Goal: Task Accomplishment & Management: Use online tool/utility

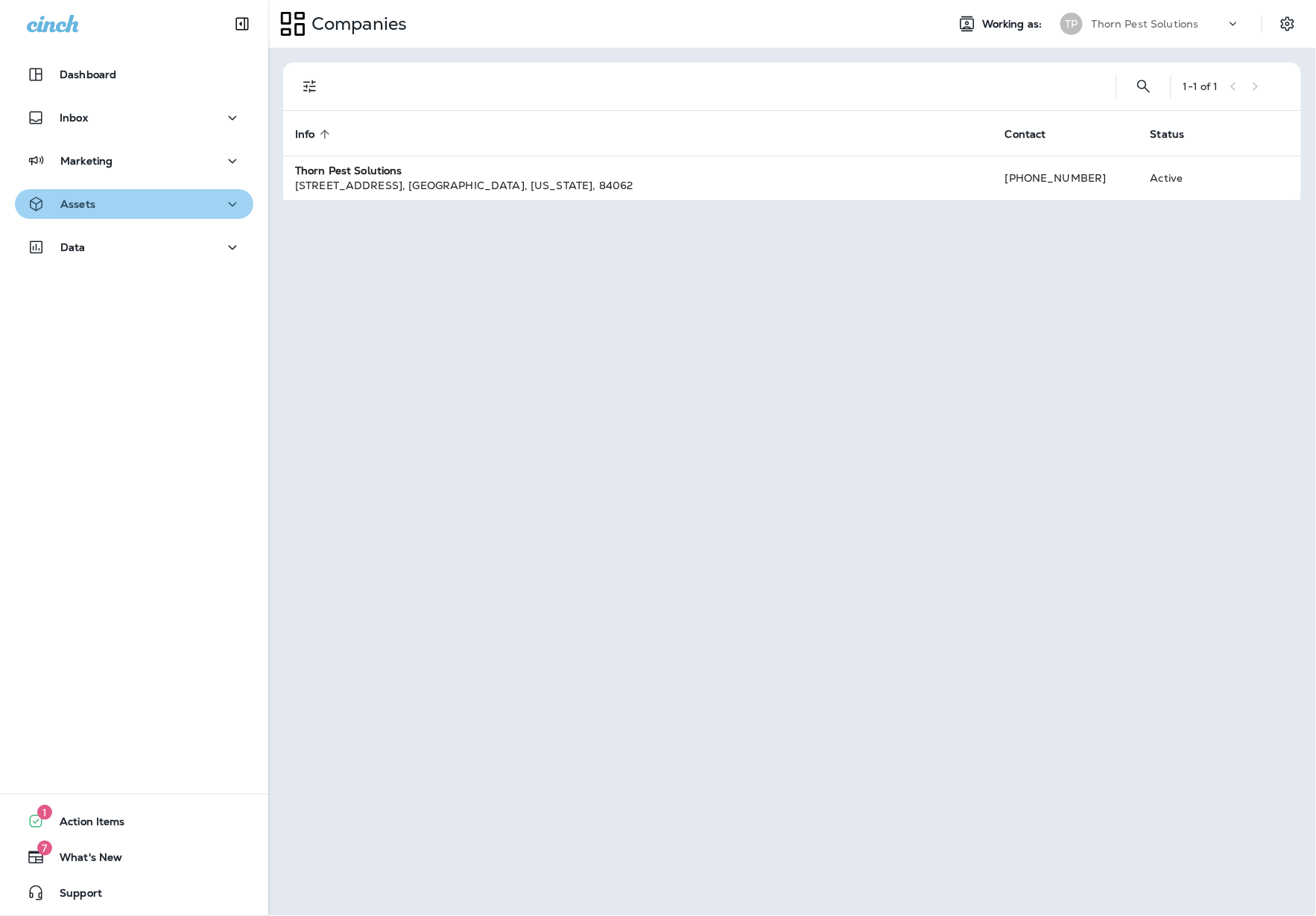
drag, startPoint x: 206, startPoint y: 201, endPoint x: 200, endPoint y: 211, distance: 11.7
click at [206, 201] on div "Assets" at bounding box center [134, 205] width 215 height 18
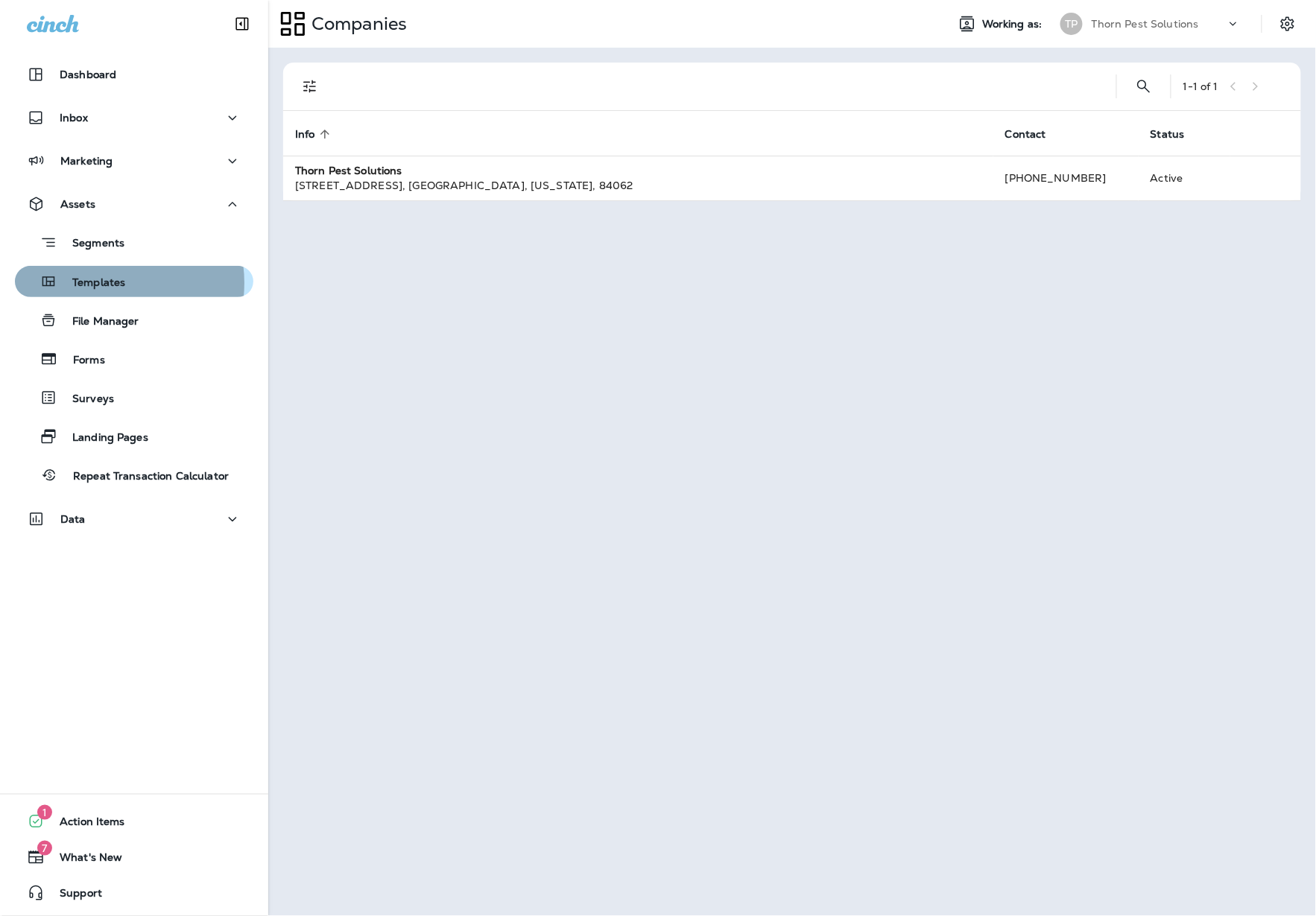
click at [107, 283] on p "Templates" at bounding box center [91, 283] width 67 height 14
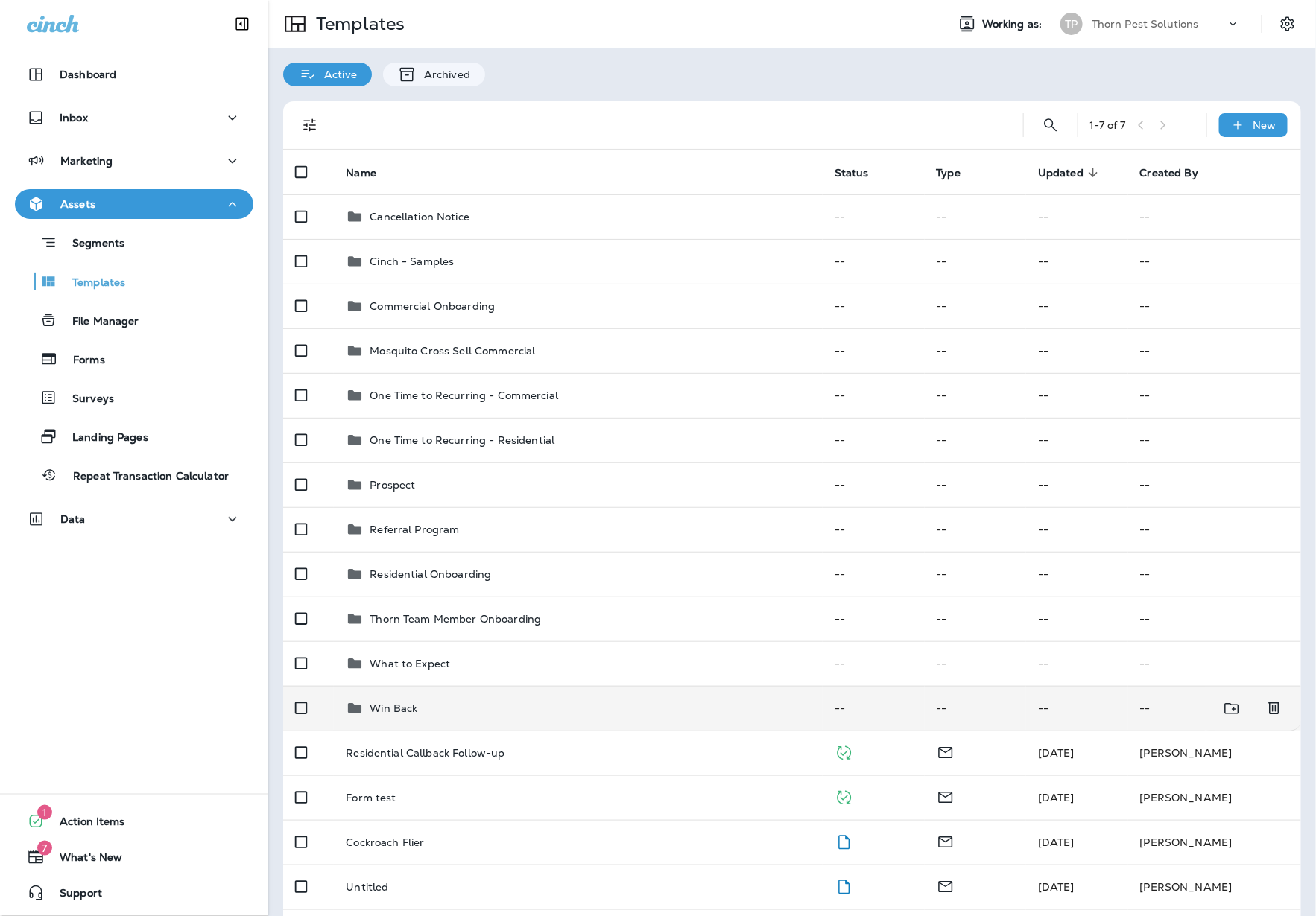
click at [456, 700] on div "Win Back" at bounding box center [578, 708] width 465 height 17
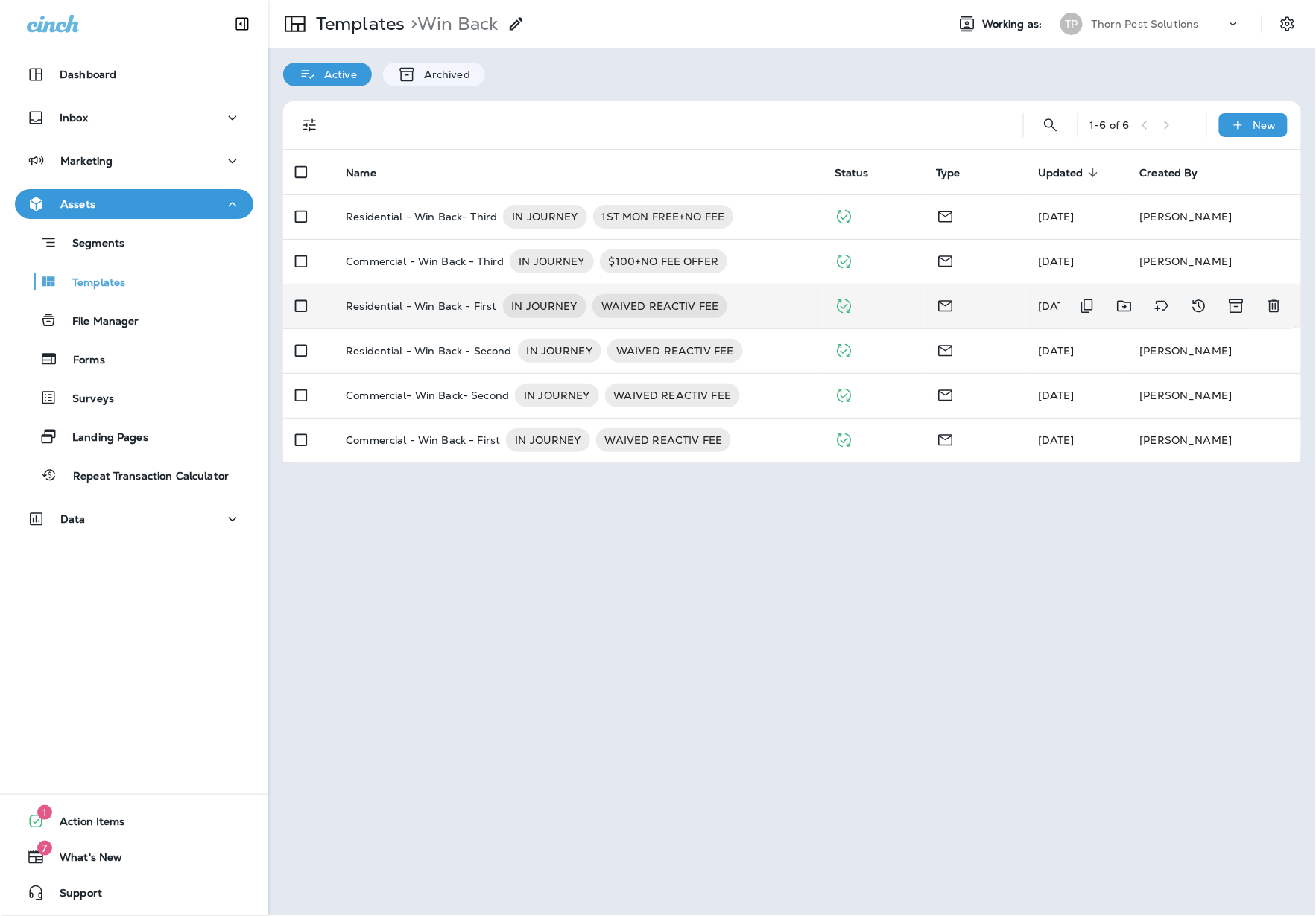
click at [424, 302] on p "Residential - Win Back - First" at bounding box center [420, 306] width 151 height 24
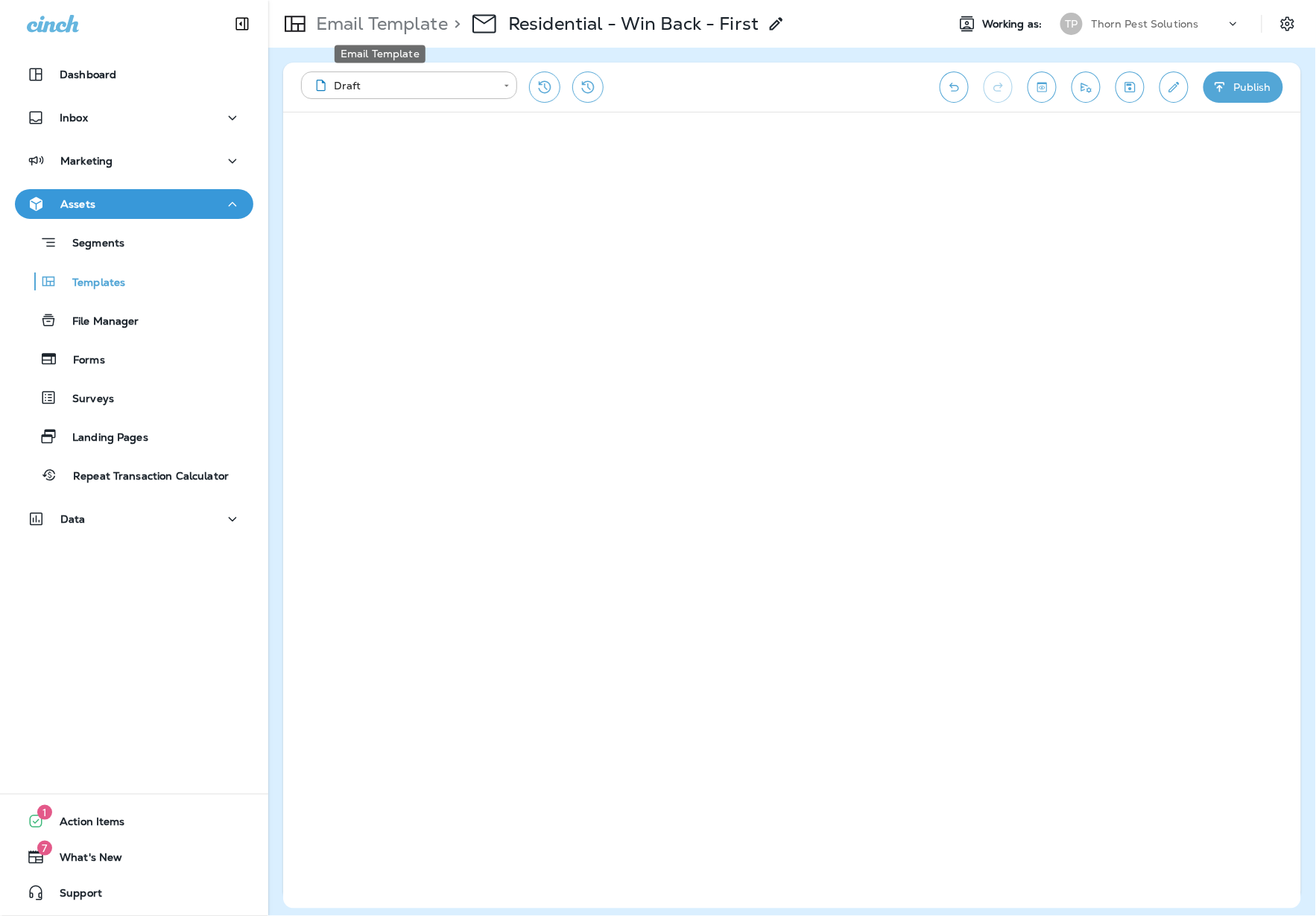
click at [341, 27] on p "Email Template" at bounding box center [379, 23] width 138 height 22
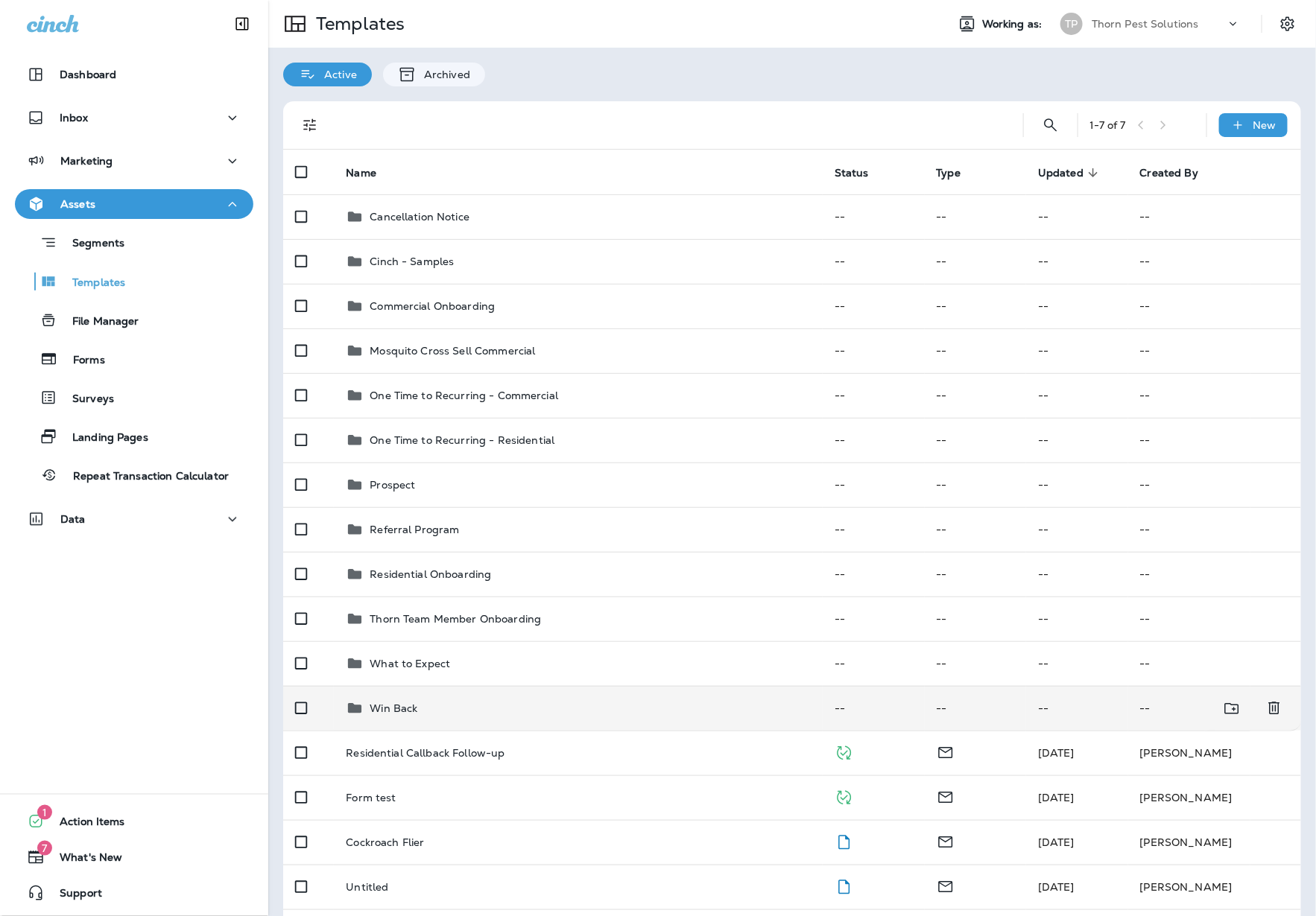
click at [457, 704] on div "Win Back" at bounding box center [578, 708] width 465 height 17
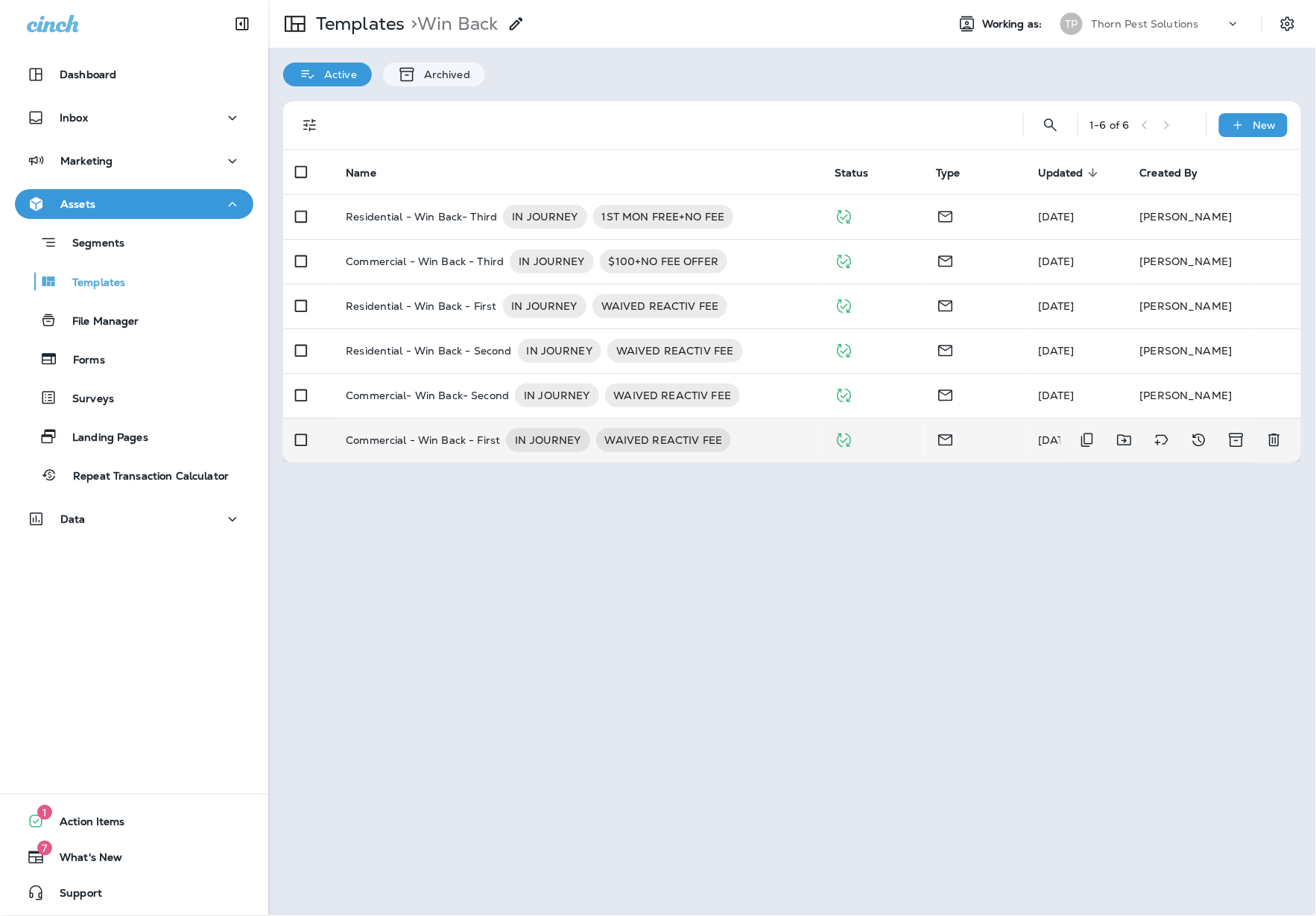
click at [439, 429] on p "Commercial - Win Back - First" at bounding box center [422, 440] width 154 height 24
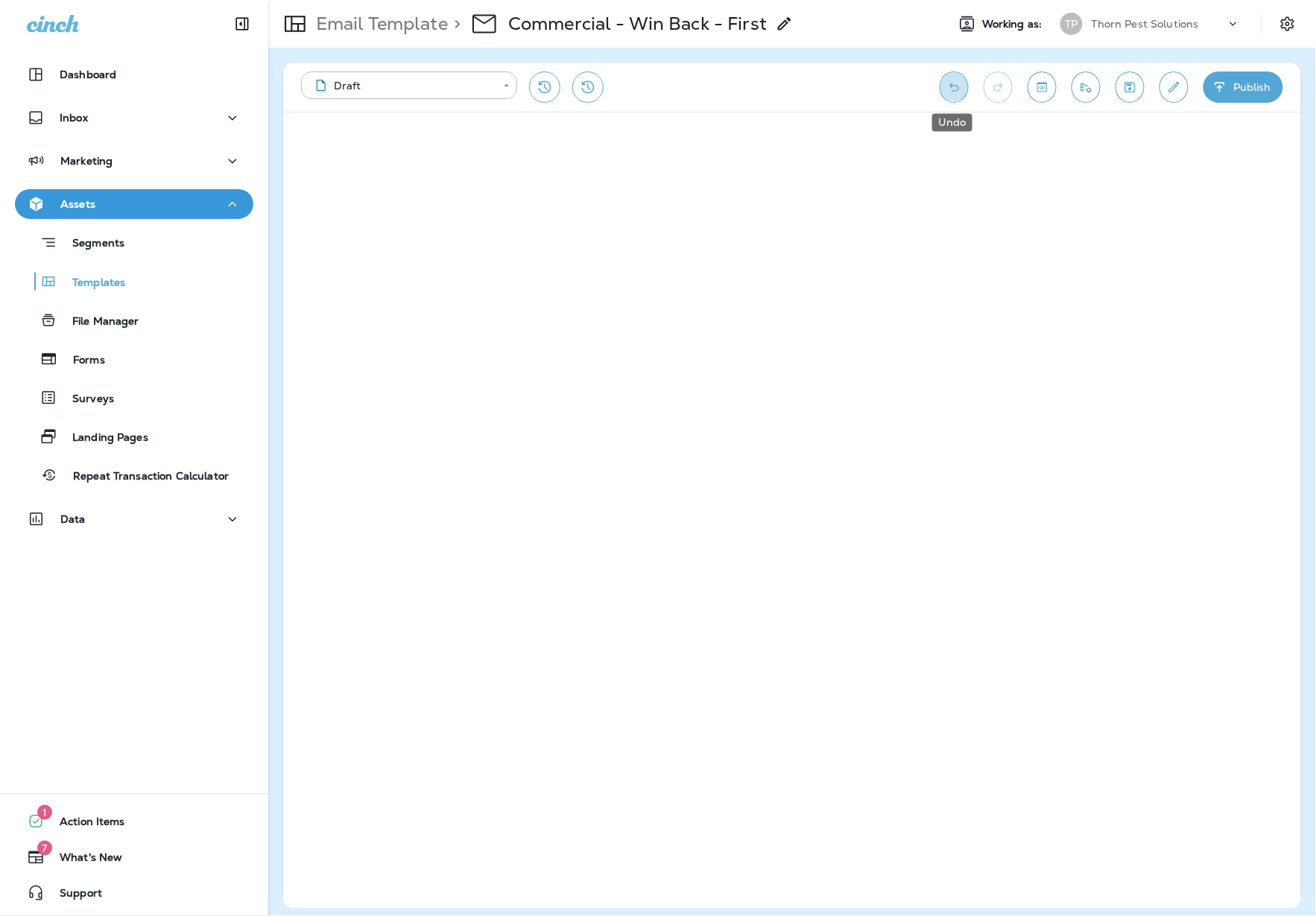
click at [940, 91] on button "Undo" at bounding box center [954, 87] width 29 height 32
click at [1049, 89] on icon "Save" at bounding box center [1130, 87] width 16 height 15
click at [1049, 88] on icon "Save" at bounding box center [1130, 87] width 11 height 11
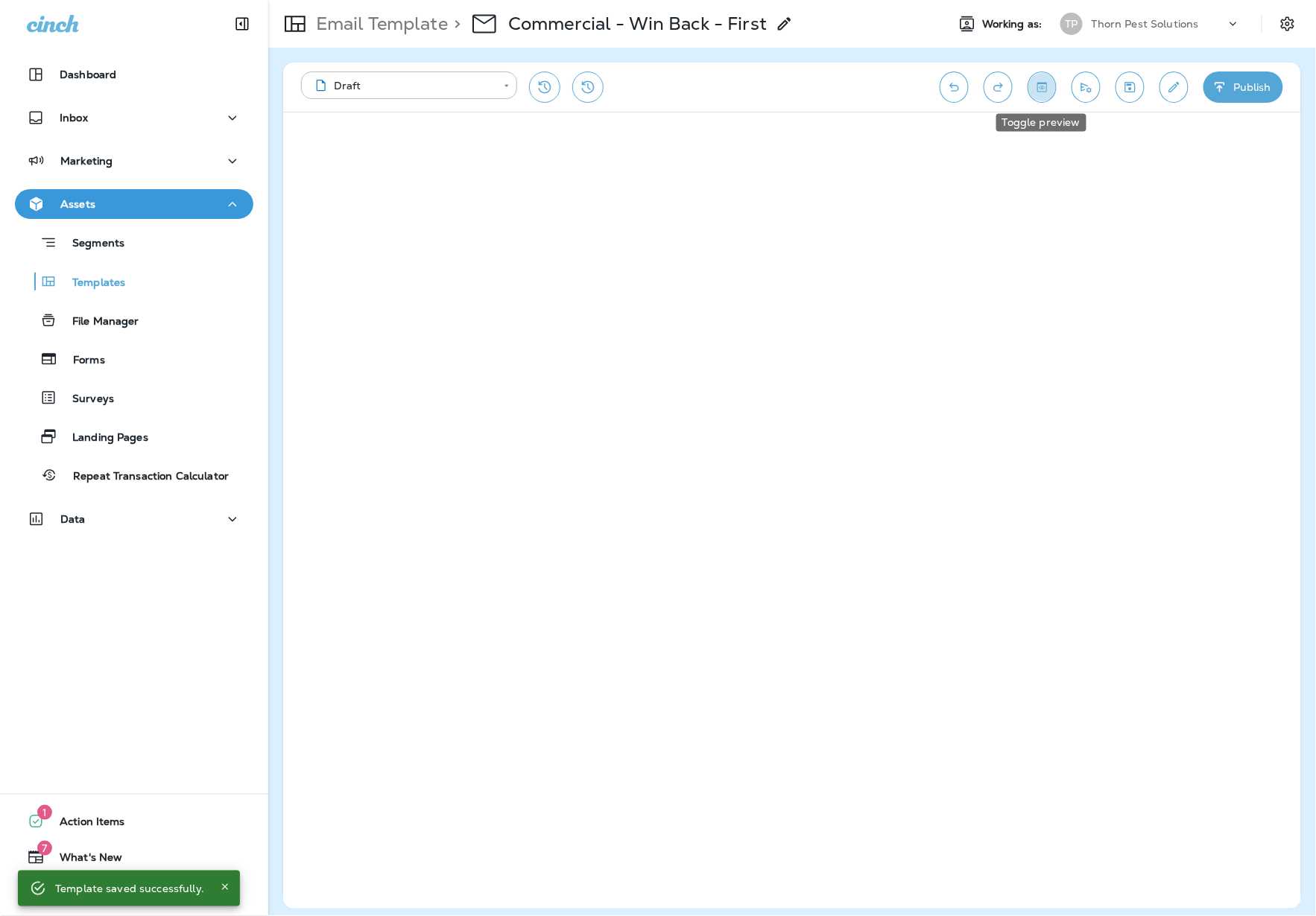
click at [1035, 84] on icon "Toggle preview" at bounding box center [1042, 87] width 16 height 15
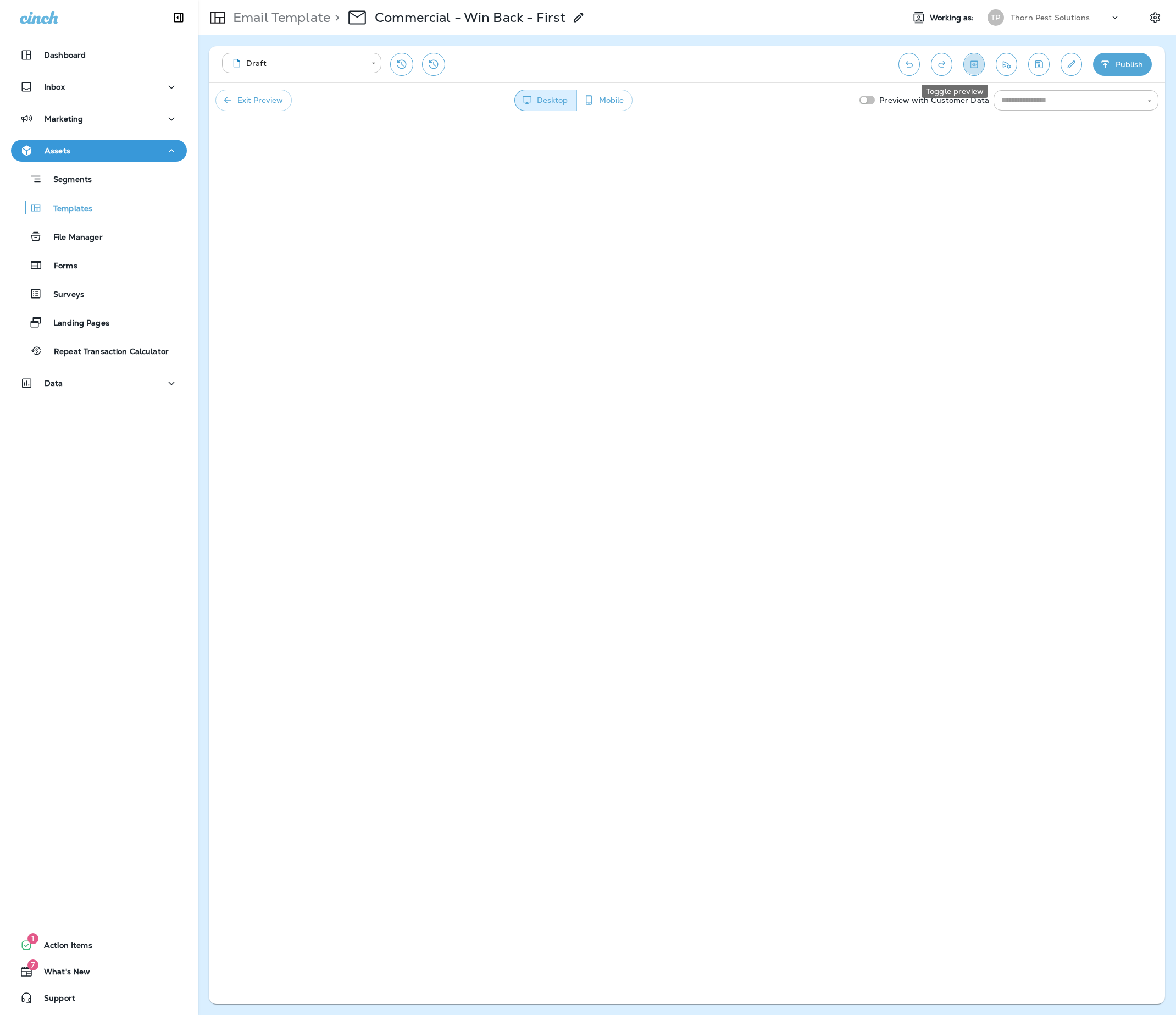
click at [773, 60] on icon "Toggle preview" at bounding box center [973, 64] width 12 height 11
click at [280, 18] on p "Email Template" at bounding box center [279, 17] width 102 height 17
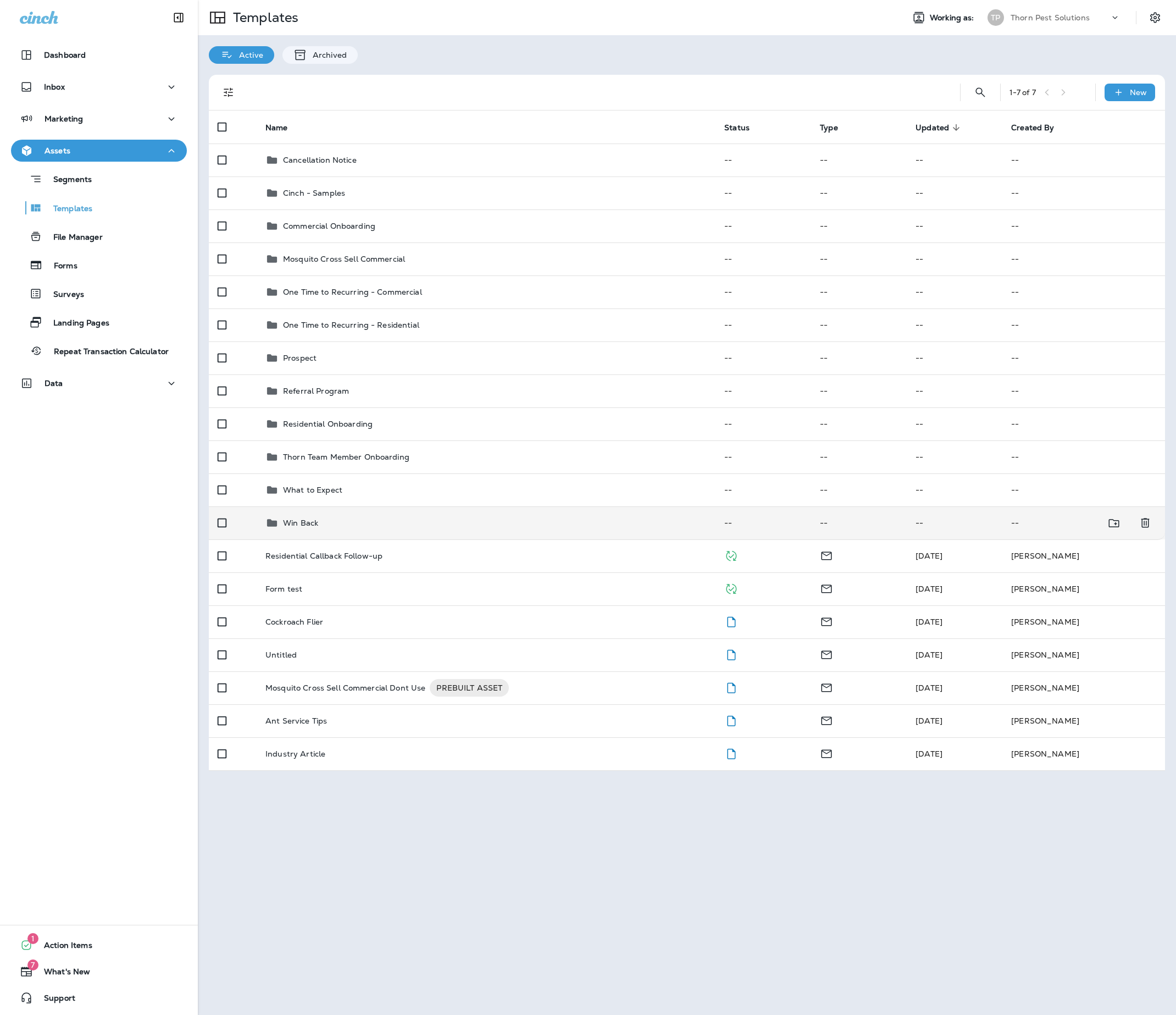
click at [413, 529] on div "Win Back" at bounding box center [485, 523] width 441 height 13
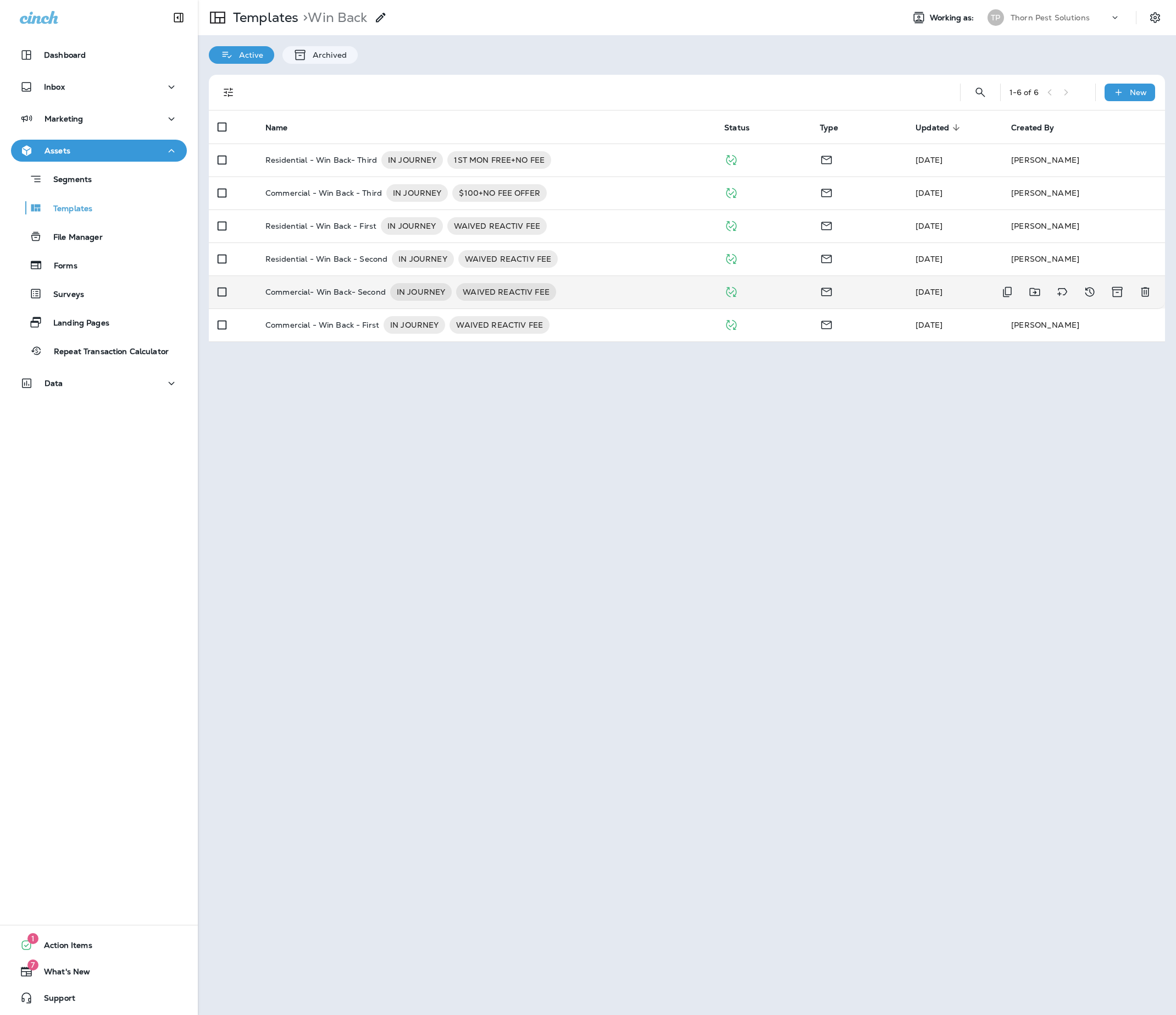
click at [328, 301] on p "Commercial- Win Back- Second" at bounding box center [325, 292] width 120 height 18
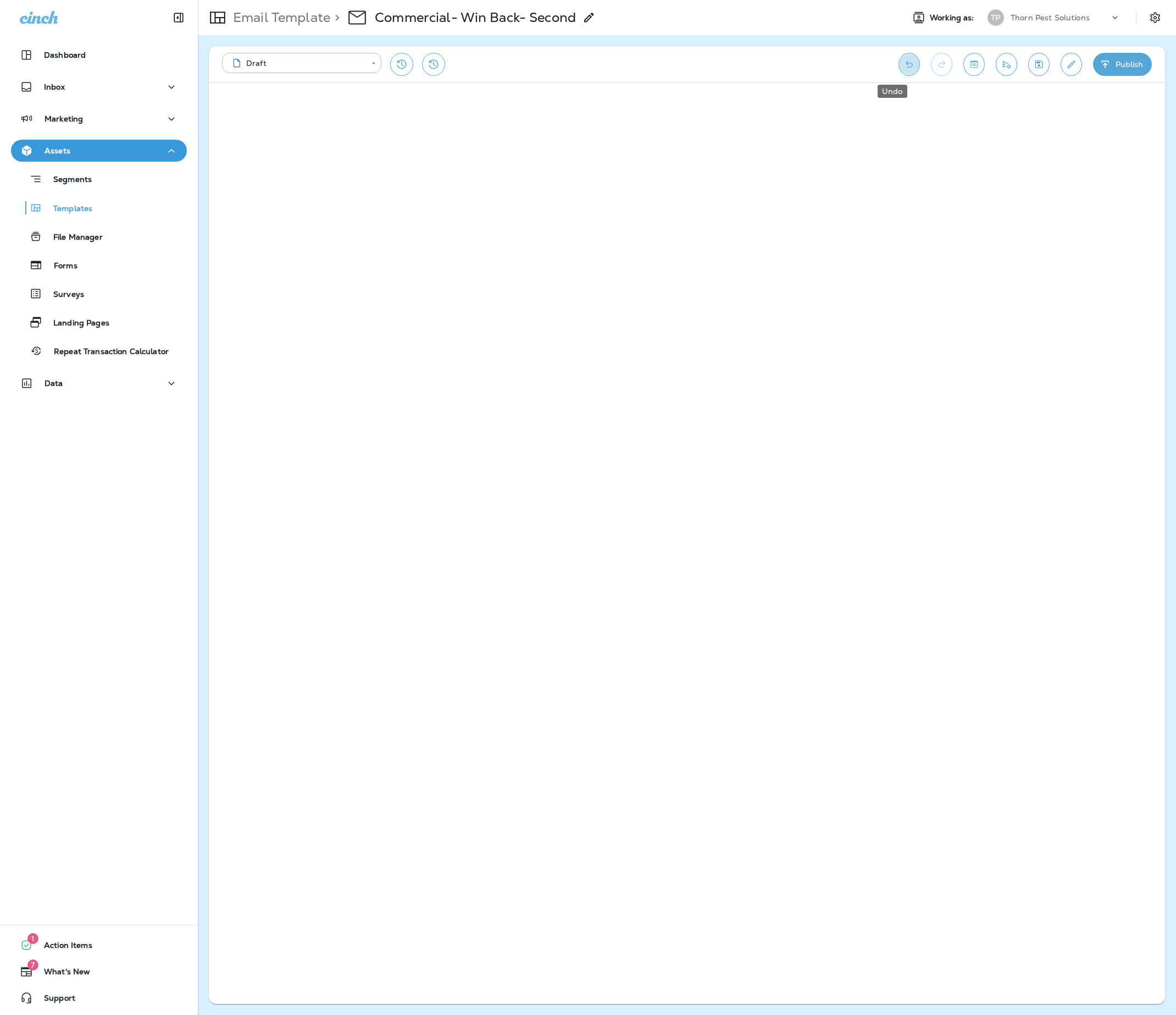
click at [773, 65] on icon "Undo" at bounding box center [909, 64] width 7 height 7
click at [773, 63] on button "Save" at bounding box center [1039, 64] width 21 height 23
click at [773, 65] on icon "Save" at bounding box center [1039, 64] width 12 height 11
click at [261, 15] on p "Email Template" at bounding box center [279, 17] width 102 height 17
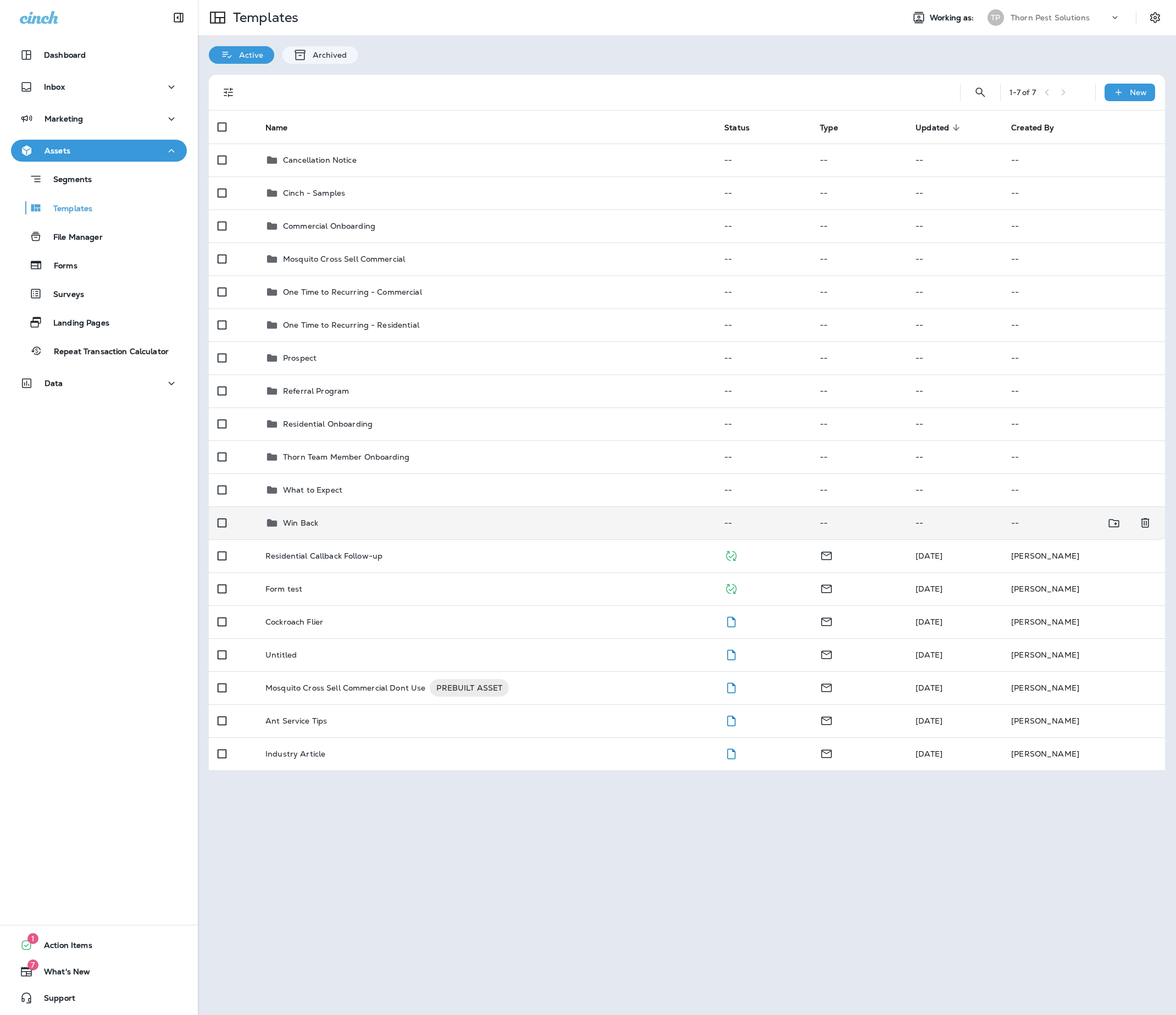
click at [357, 529] on div "Win Back" at bounding box center [485, 523] width 441 height 13
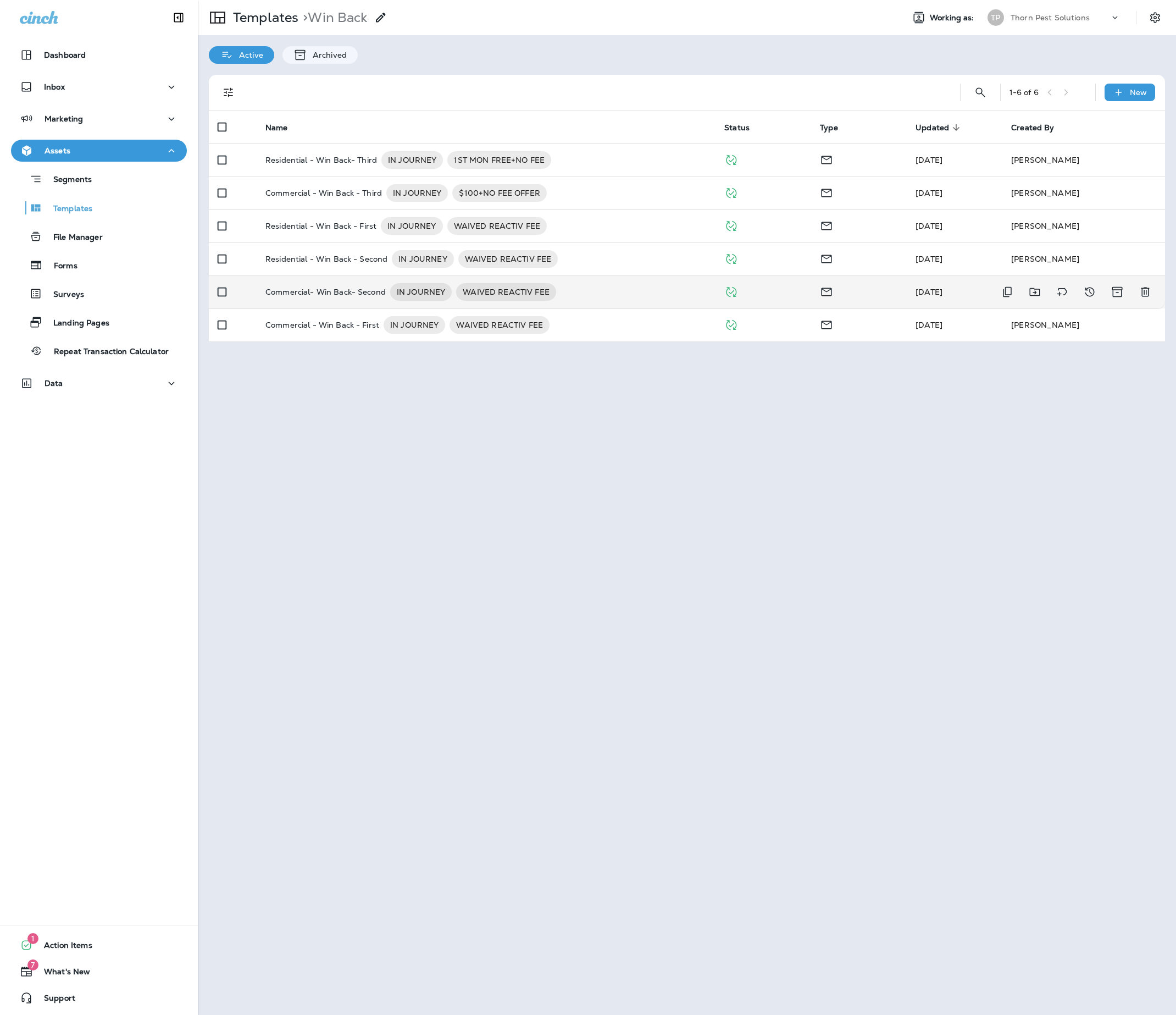
click at [324, 301] on p "Commercial- Win Back- Second" at bounding box center [325, 292] width 120 height 18
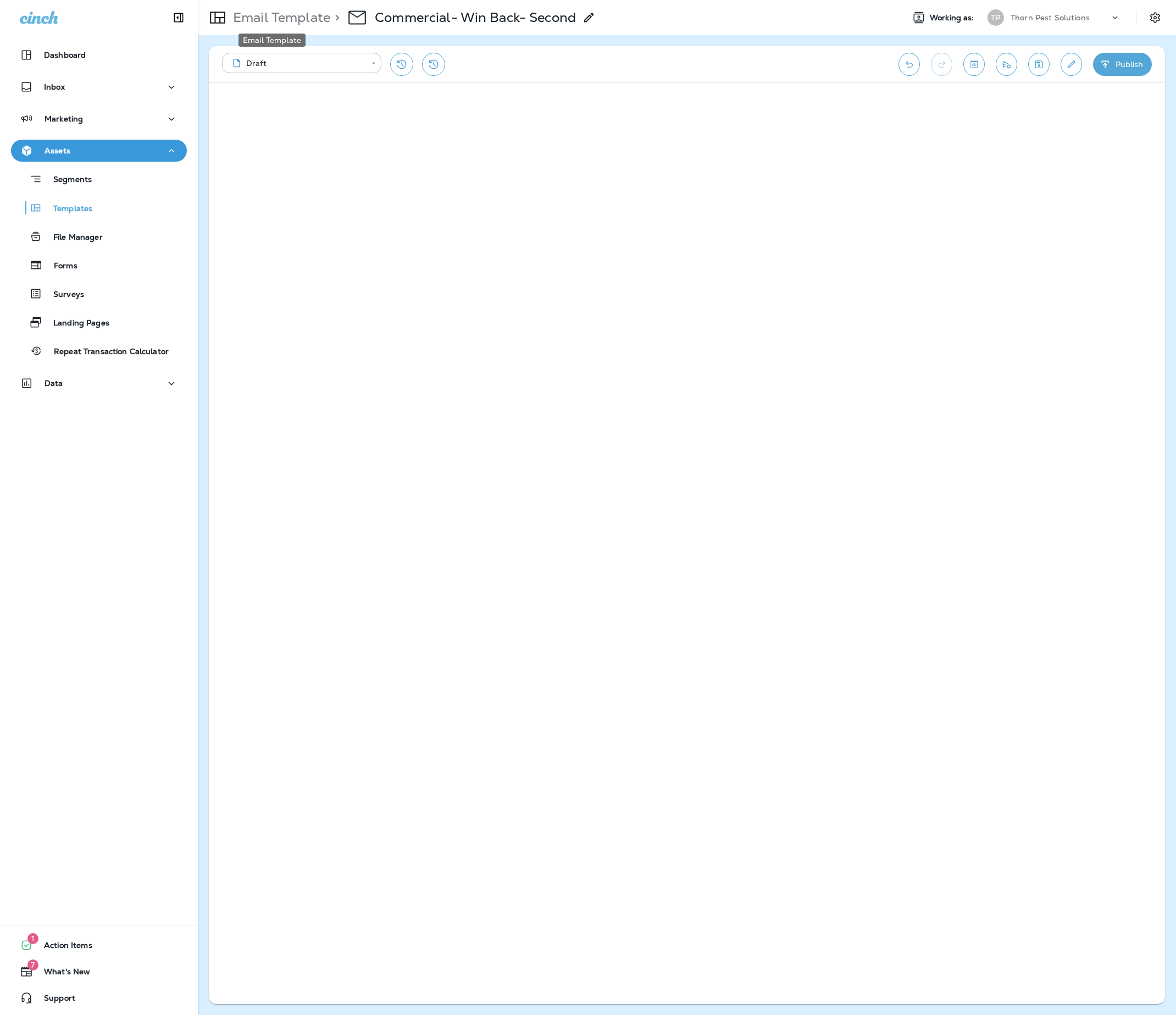
click at [288, 15] on p "Email Template" at bounding box center [279, 17] width 102 height 17
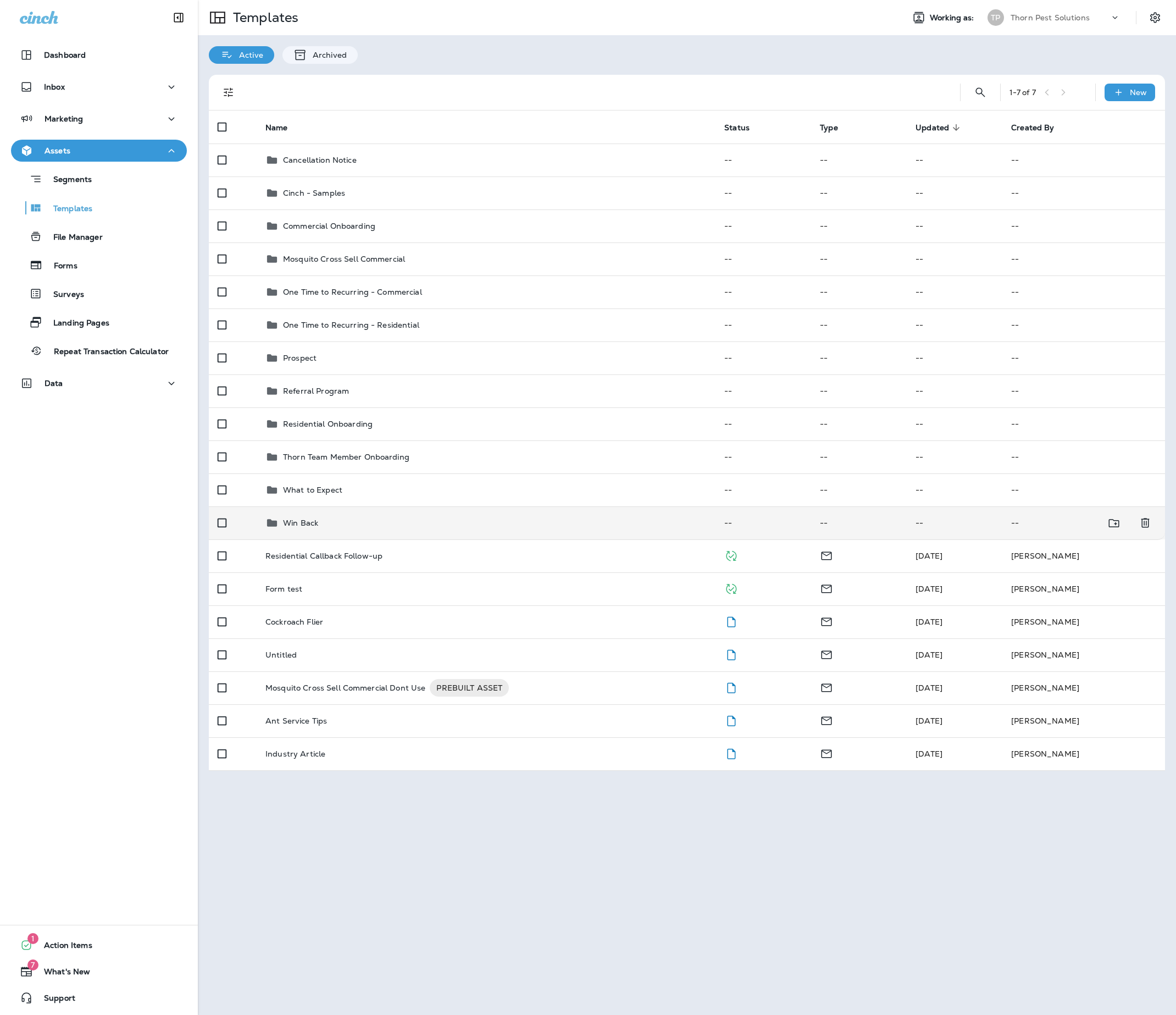
click at [412, 529] on div "Win Back" at bounding box center [485, 523] width 441 height 13
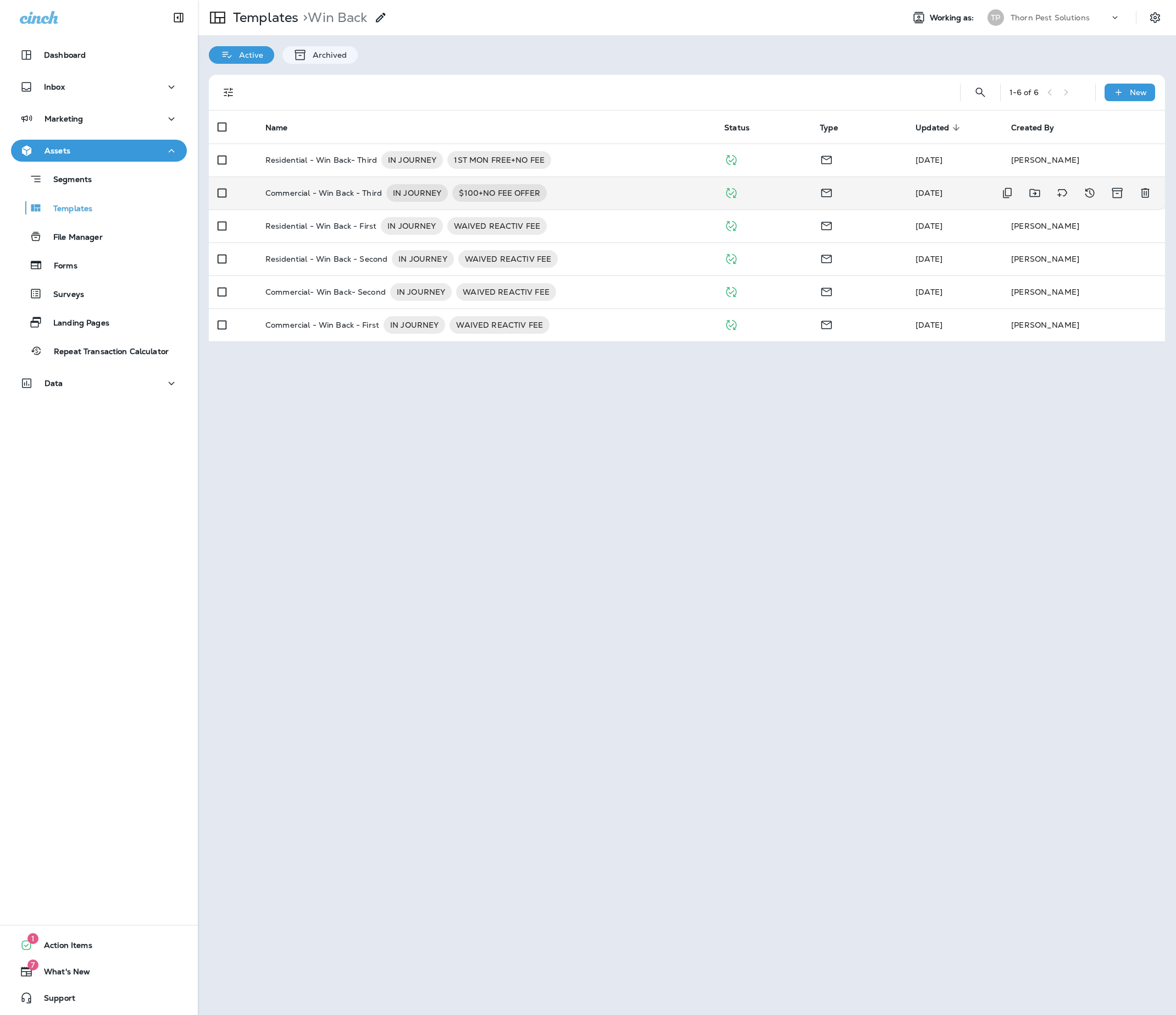
click at [312, 198] on p "Commercial - Win Back - Third" at bounding box center [323, 193] width 117 height 18
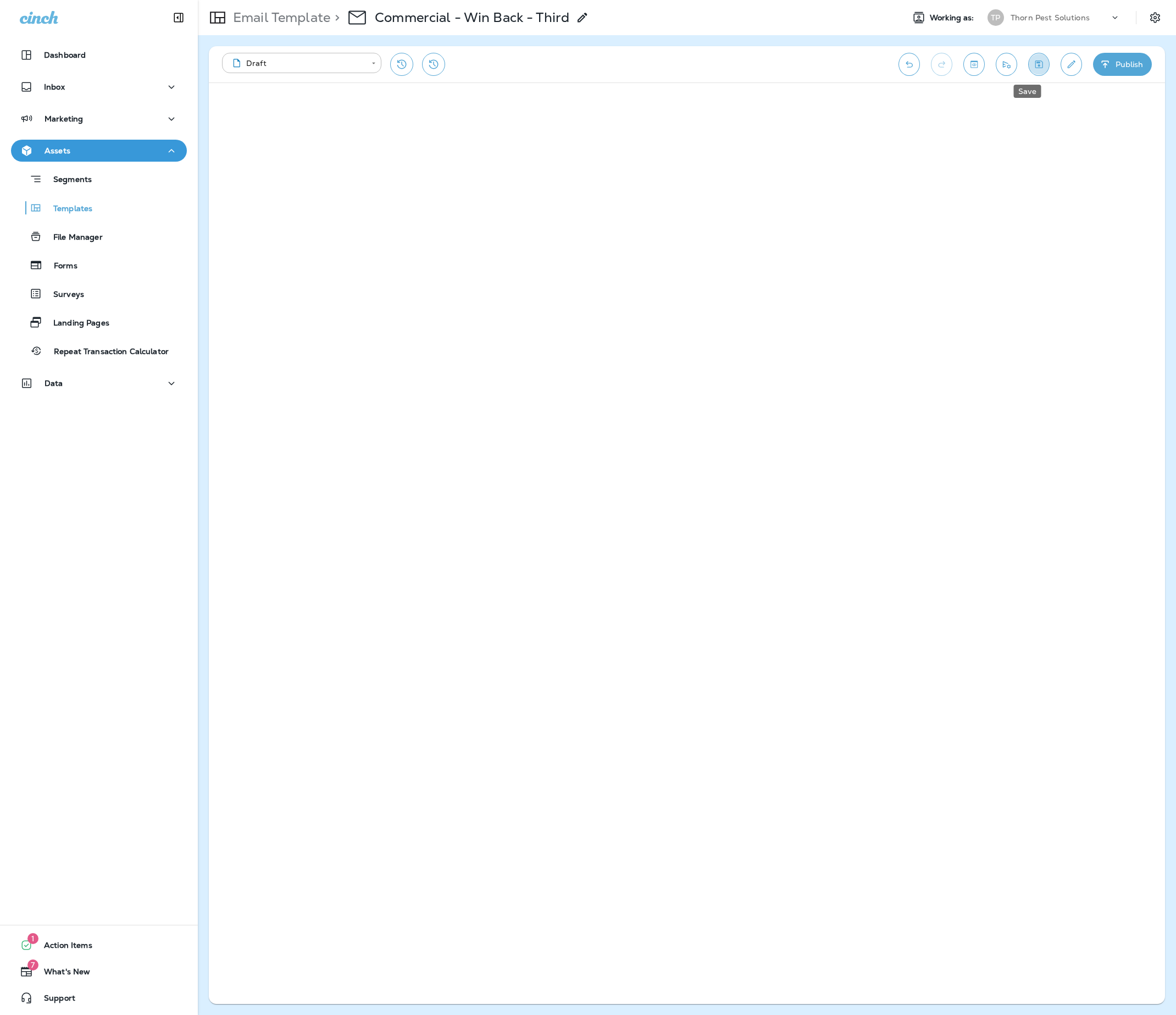
click at [773, 55] on button "Save" at bounding box center [1039, 64] width 21 height 23
click at [281, 22] on p "Email Template" at bounding box center [279, 17] width 102 height 17
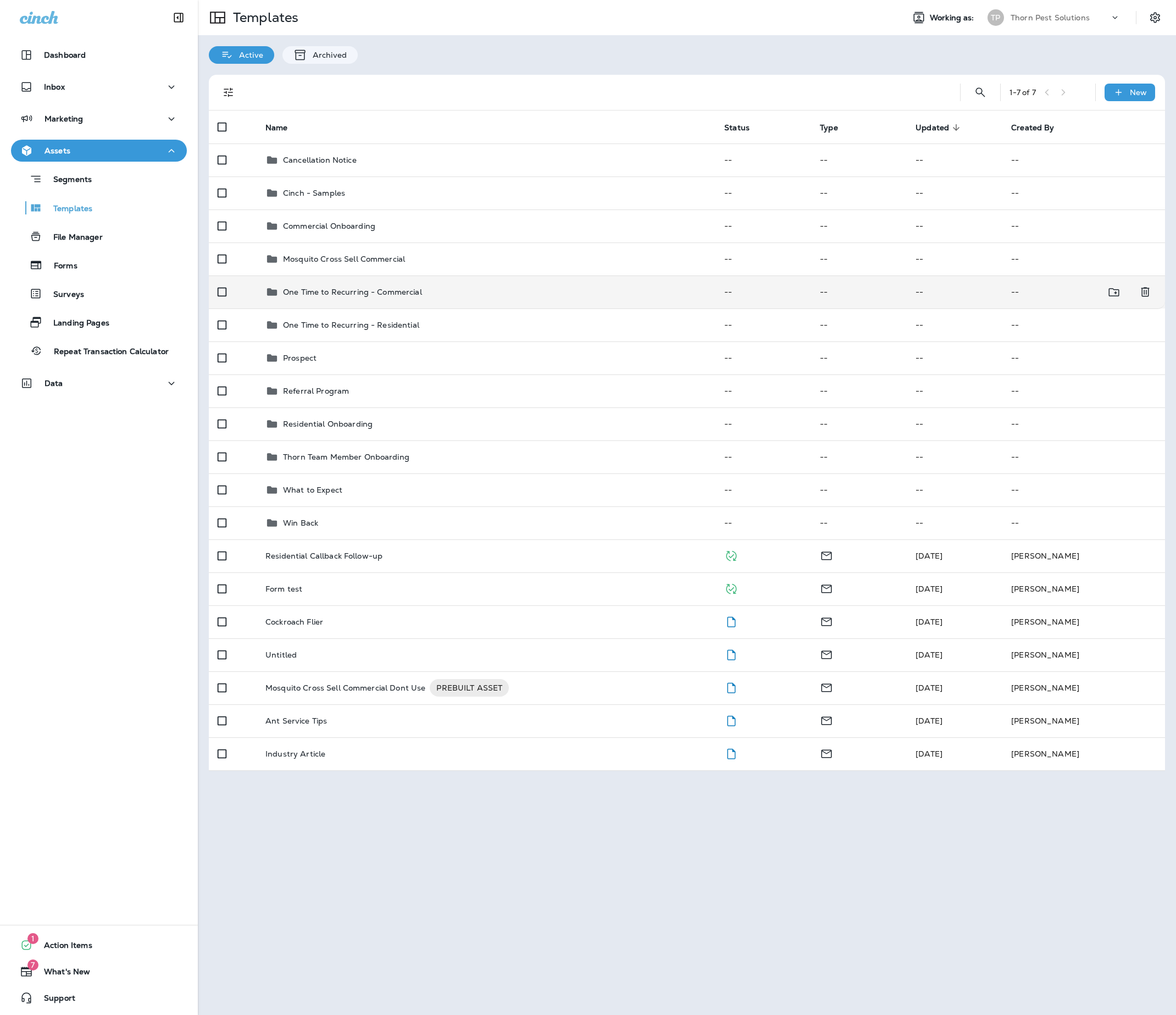
click at [476, 298] on div "One Time to Recurring - Commercial" at bounding box center [485, 292] width 441 height 13
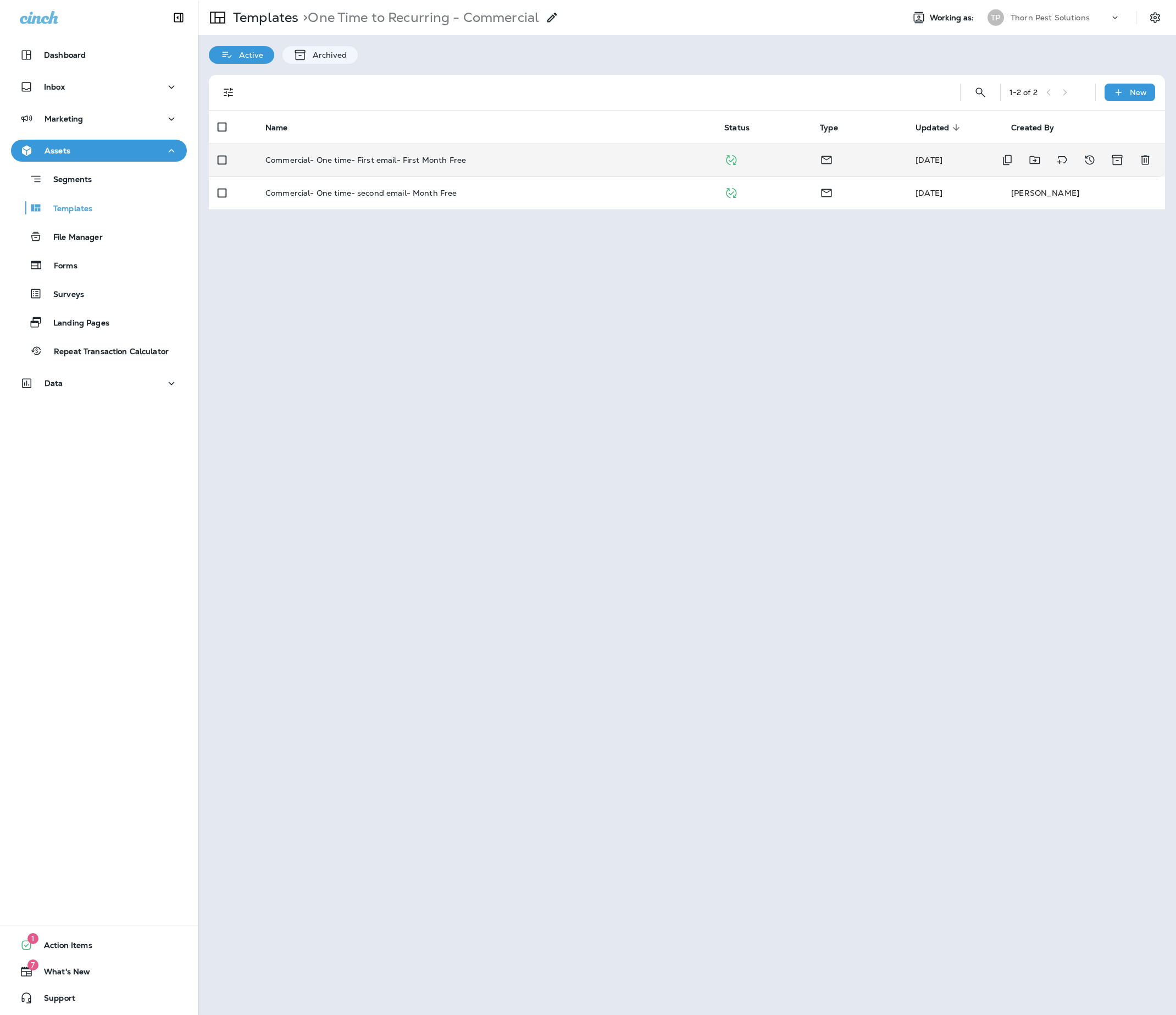
click at [403, 157] on p "Commercial- One time- First email- First Month Free" at bounding box center [365, 160] width 201 height 9
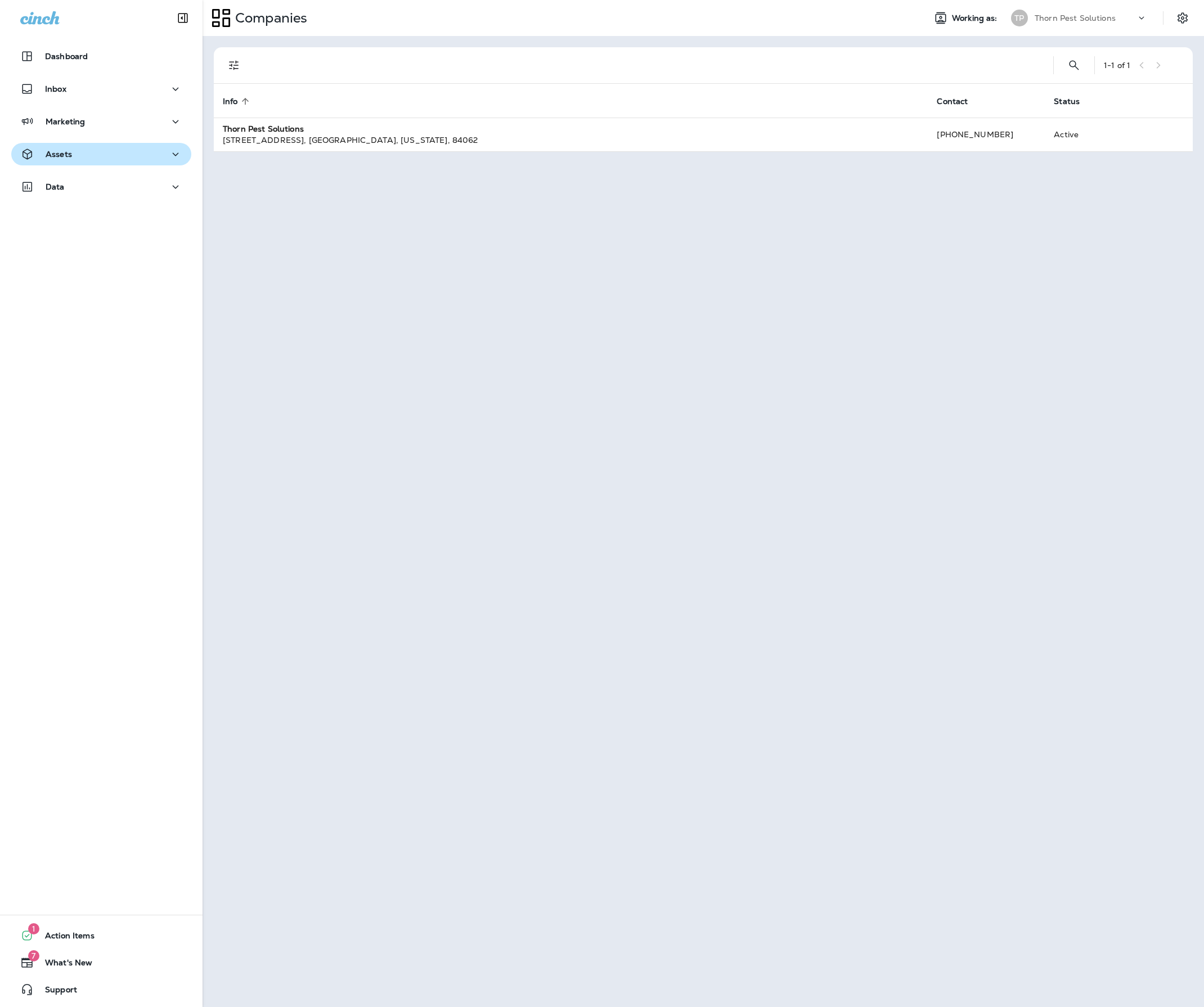
click at [117, 161] on div "Assets" at bounding box center [101, 155] width 162 height 14
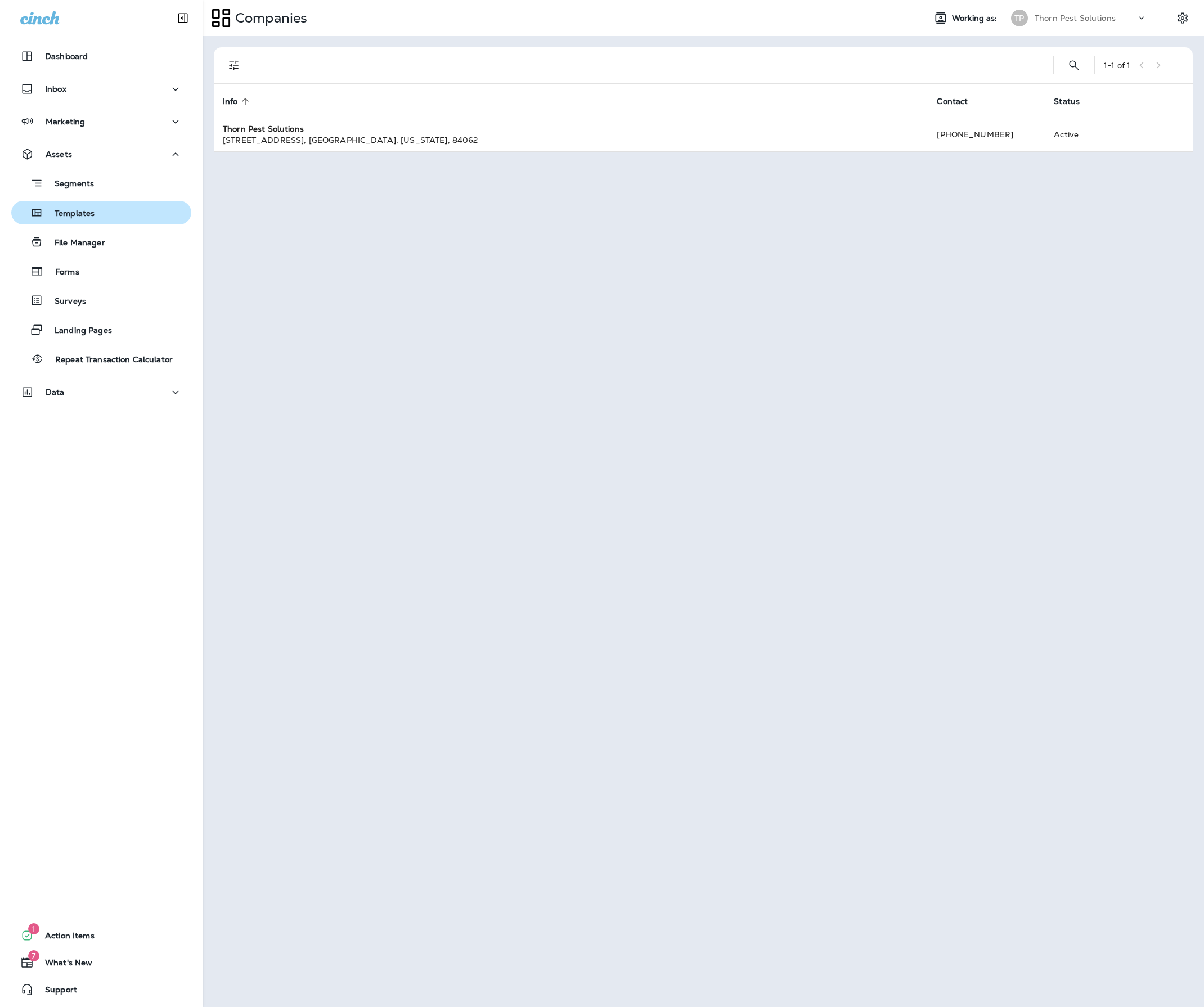
click at [94, 209] on p "Templates" at bounding box center [68, 214] width 51 height 11
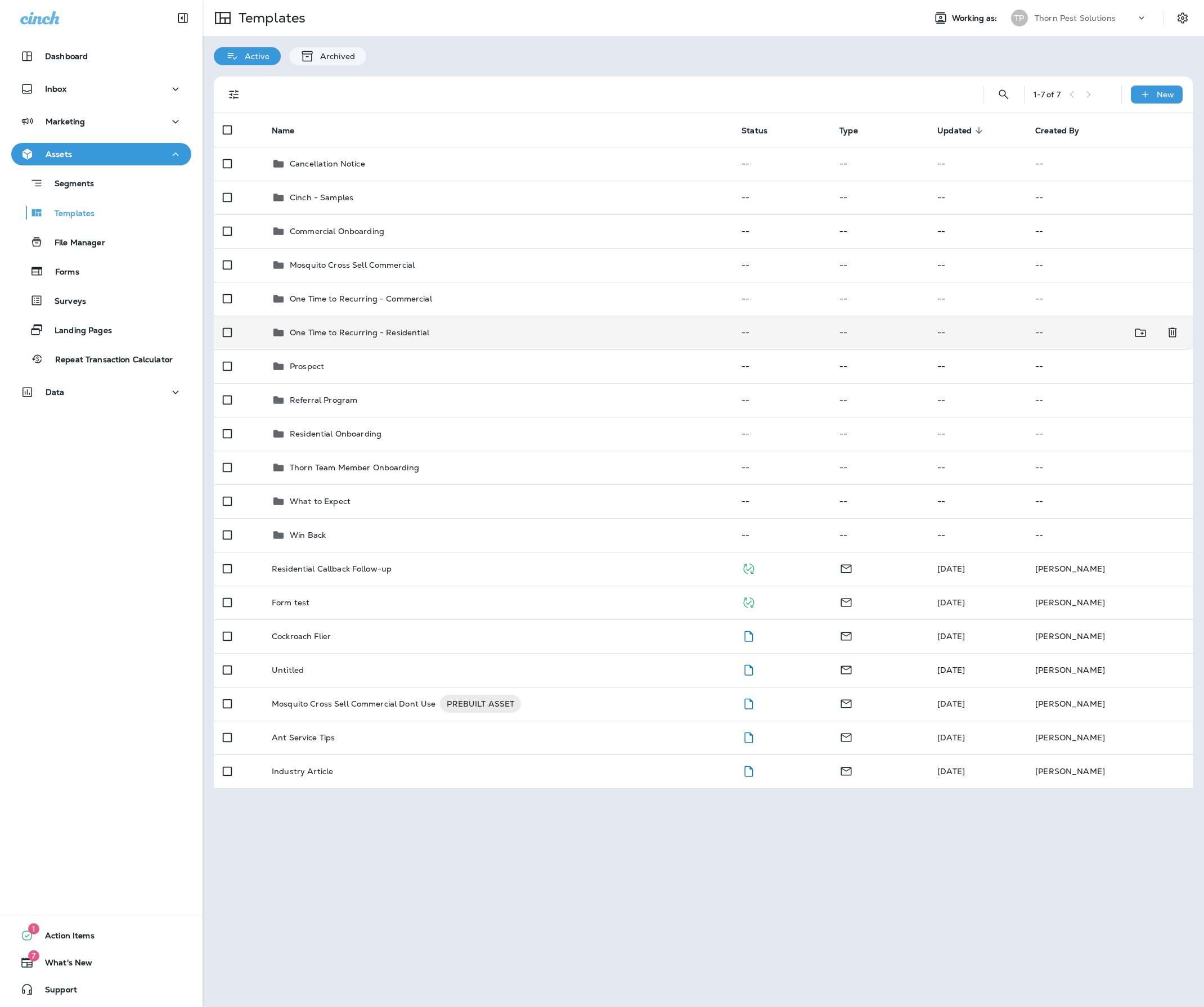
click at [375, 337] on p "One Time to Recurring - Residential" at bounding box center [359, 333] width 140 height 9
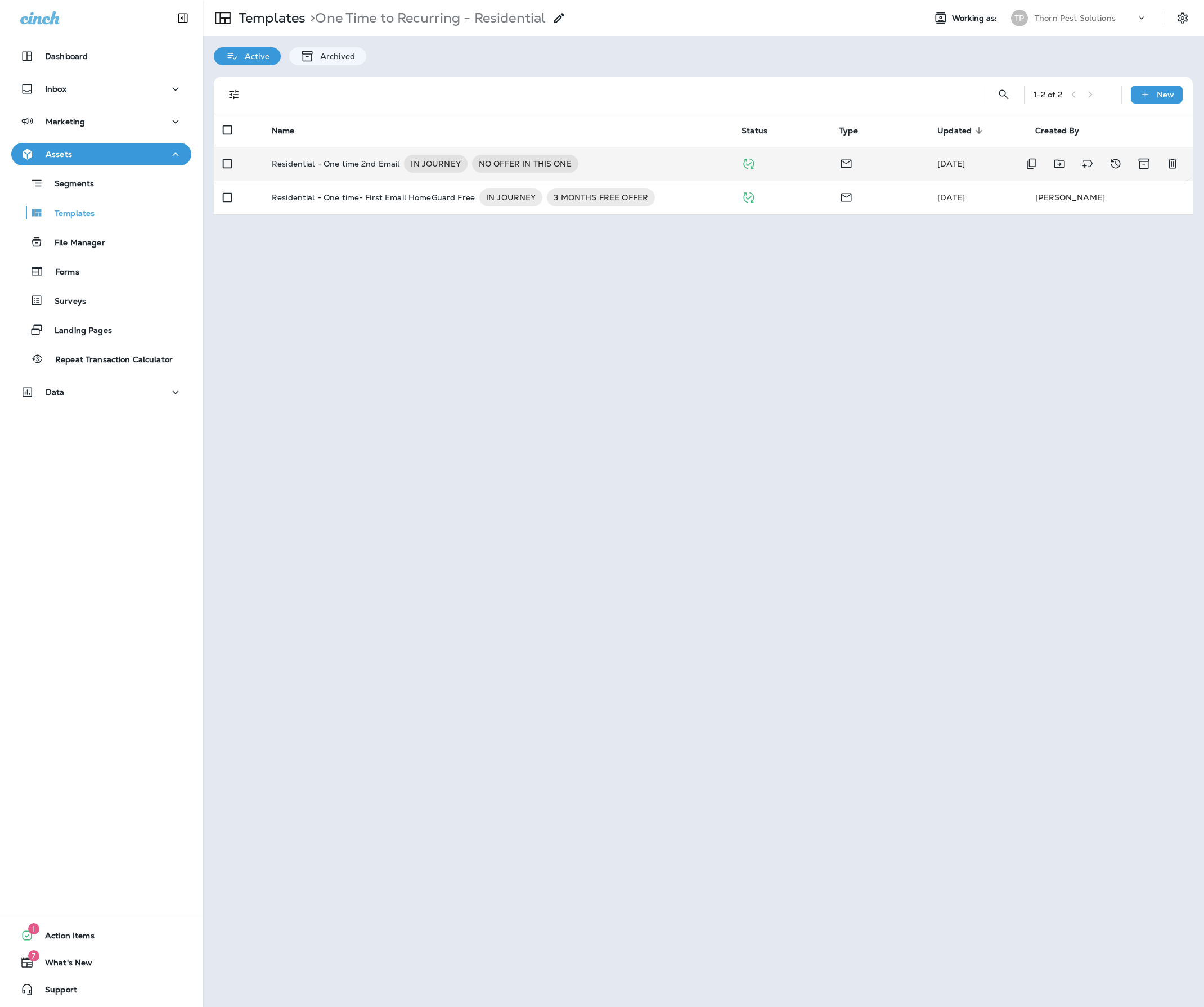
click at [389, 170] on p "Residential - One time 2nd Email" at bounding box center [335, 163] width 128 height 18
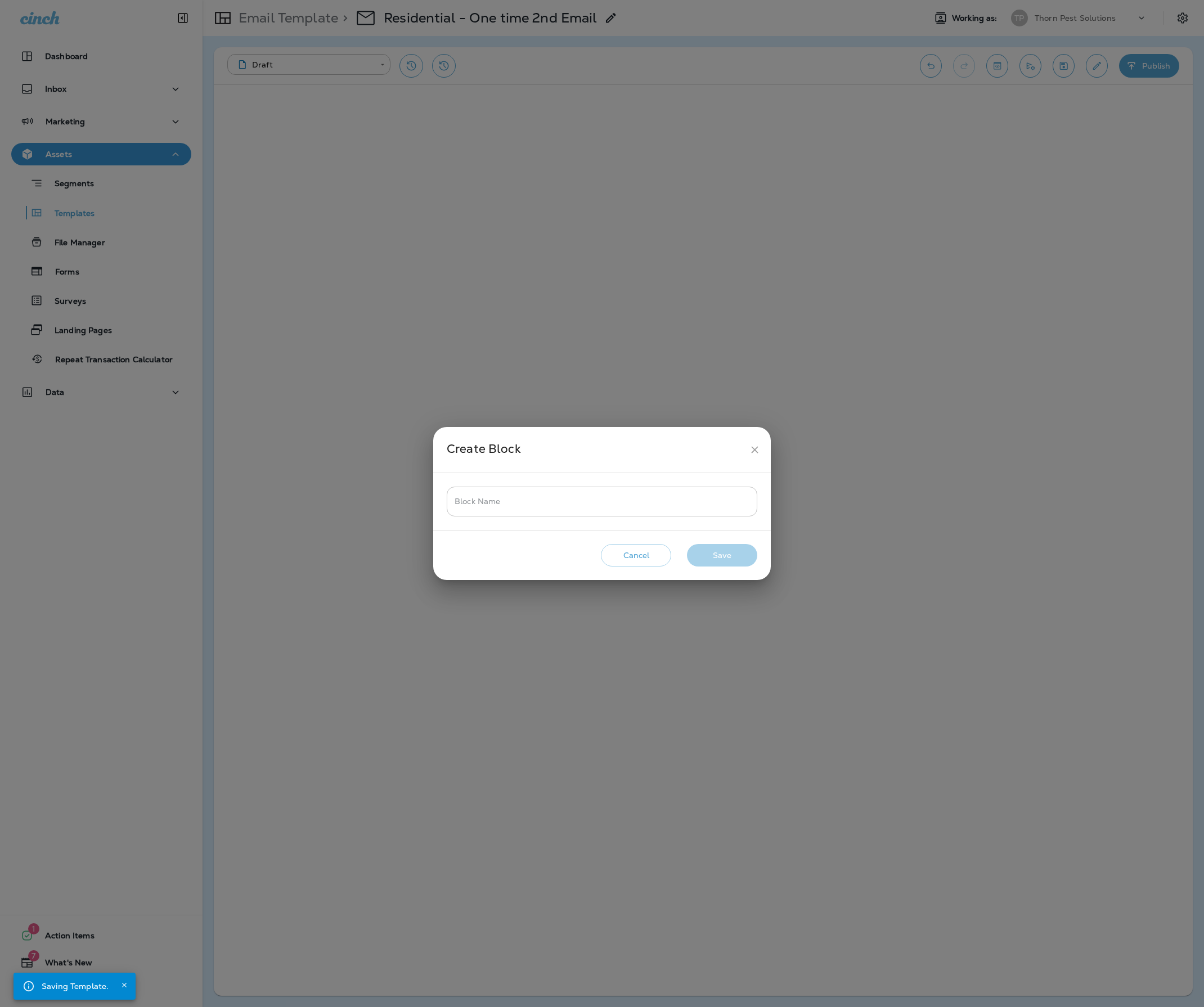
click at [521, 494] on input "Block Name" at bounding box center [602, 501] width 310 height 30
type input "**********"
click at [740, 561] on button "Save" at bounding box center [722, 556] width 70 height 23
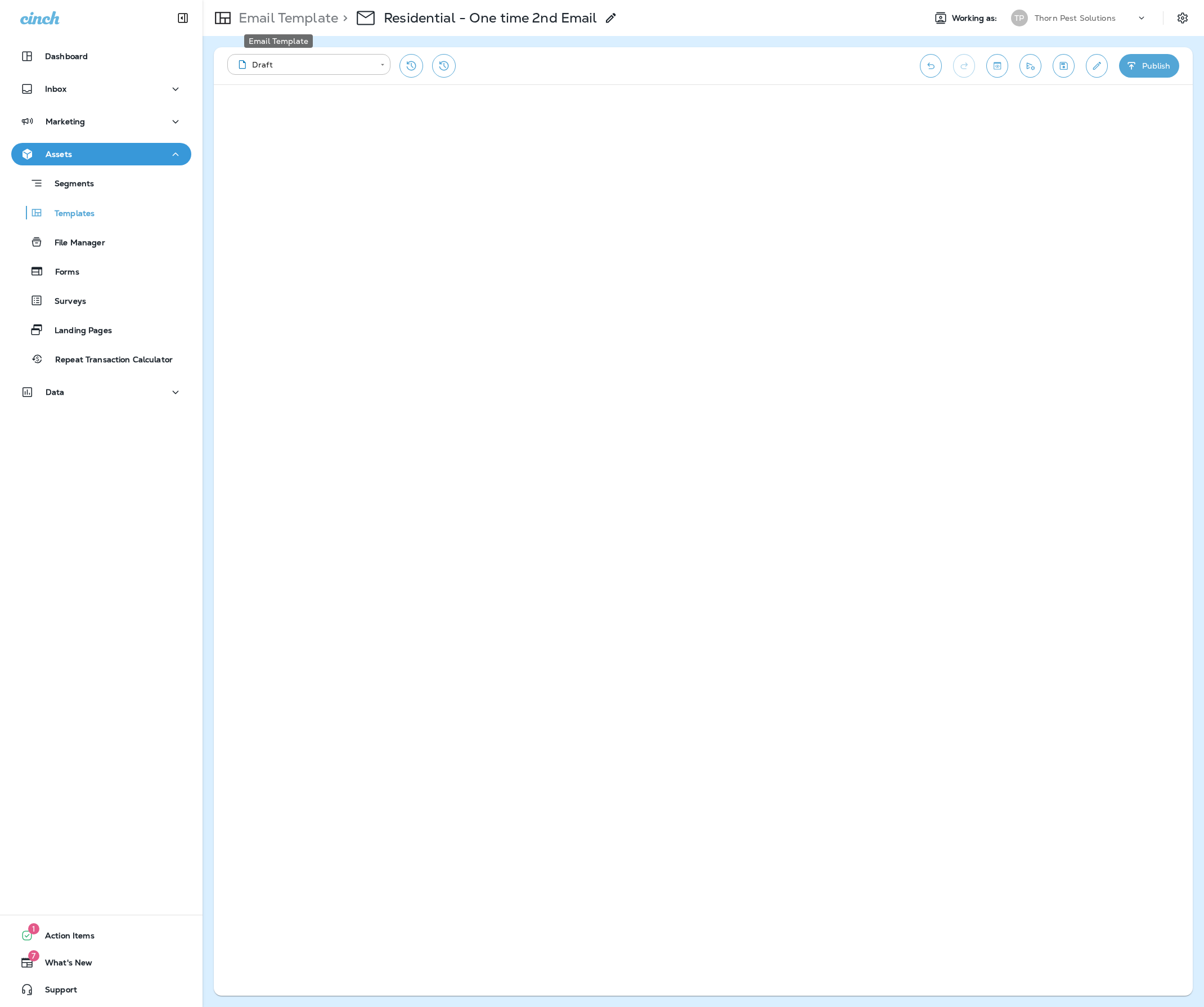
click at [271, 21] on p "Email Template" at bounding box center [286, 18] width 104 height 17
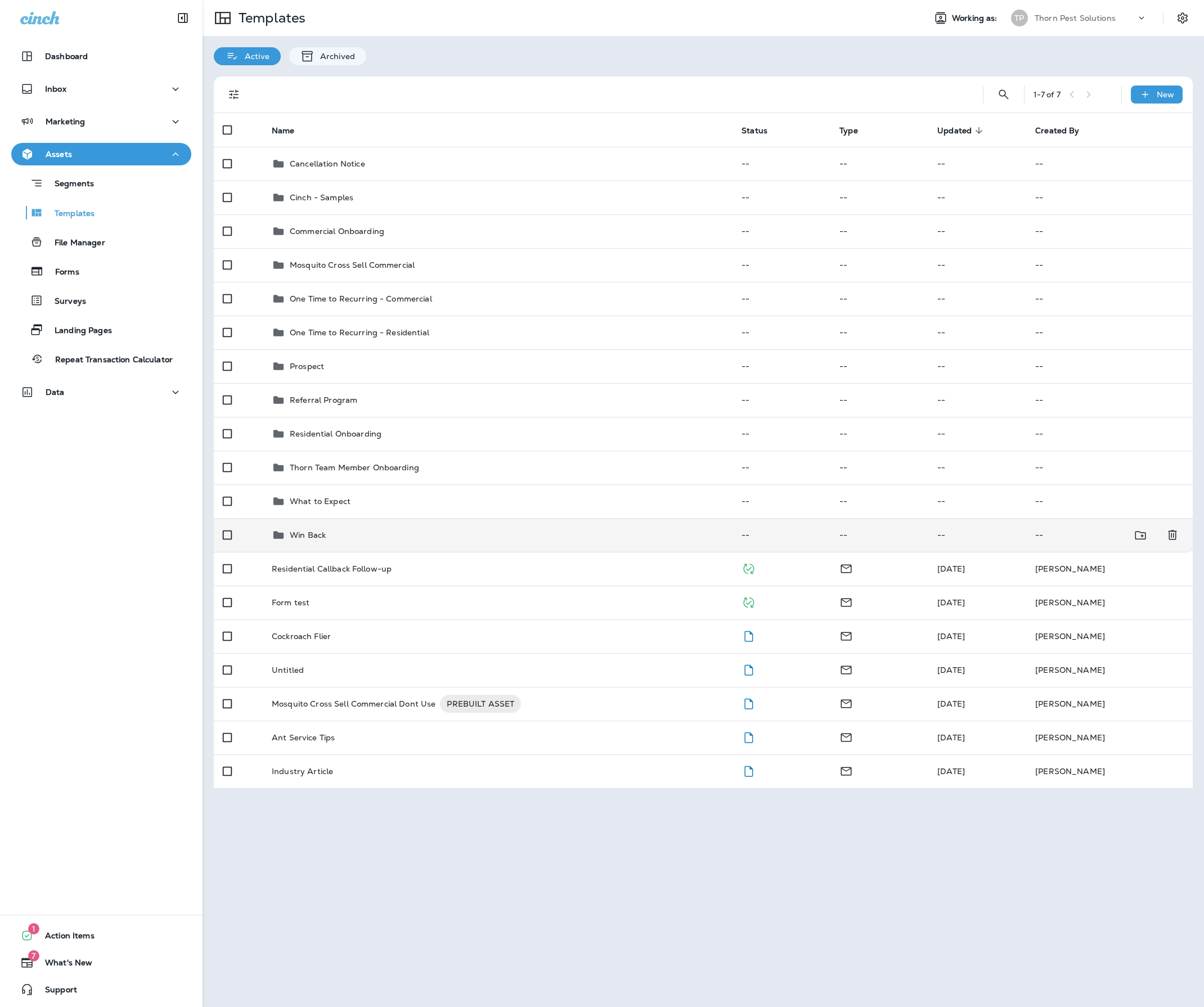
click at [349, 552] on td "Win Back" at bounding box center [498, 535] width 470 height 34
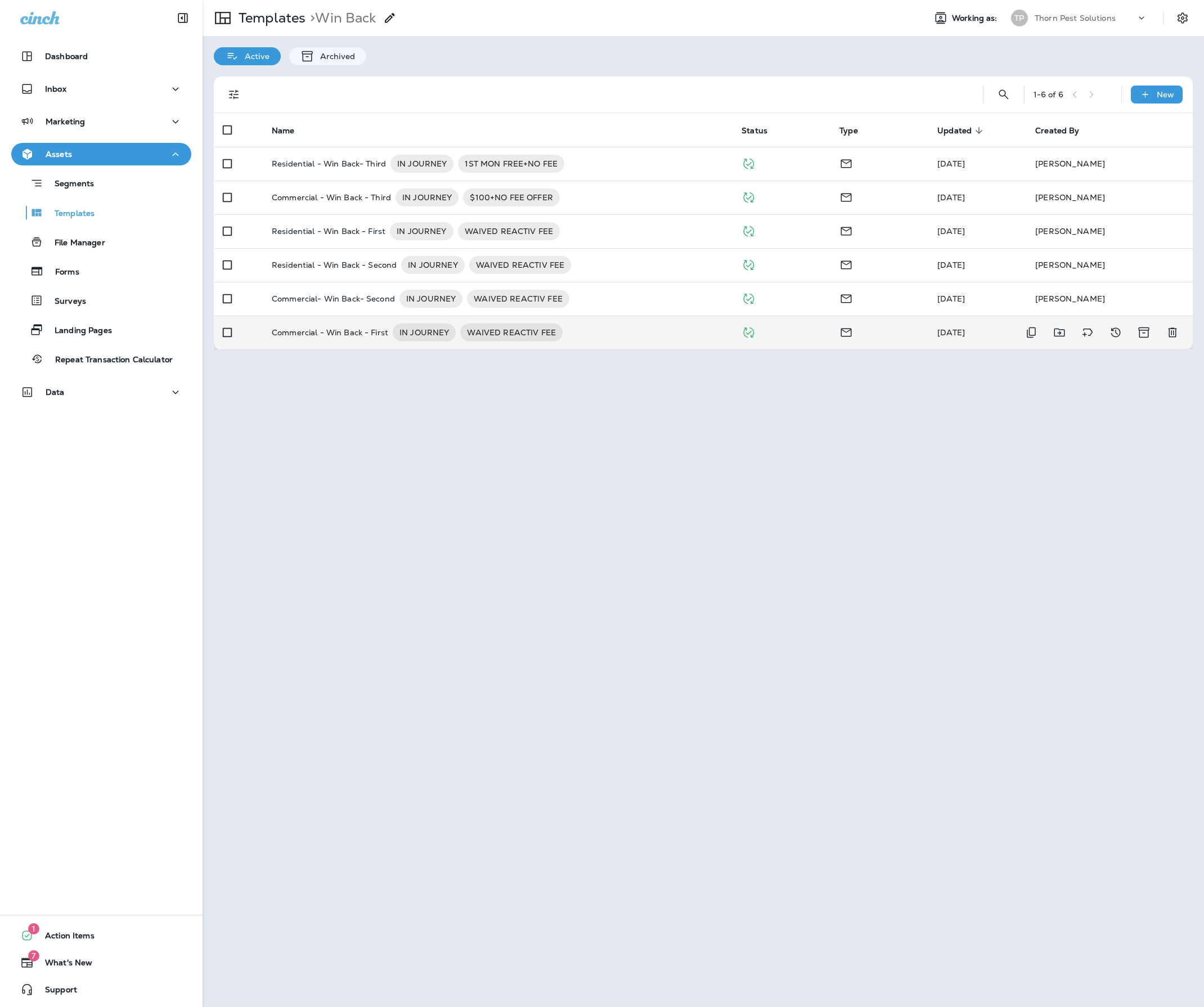
click at [357, 341] on p "Commercial - Win Back - First" at bounding box center [329, 333] width 116 height 18
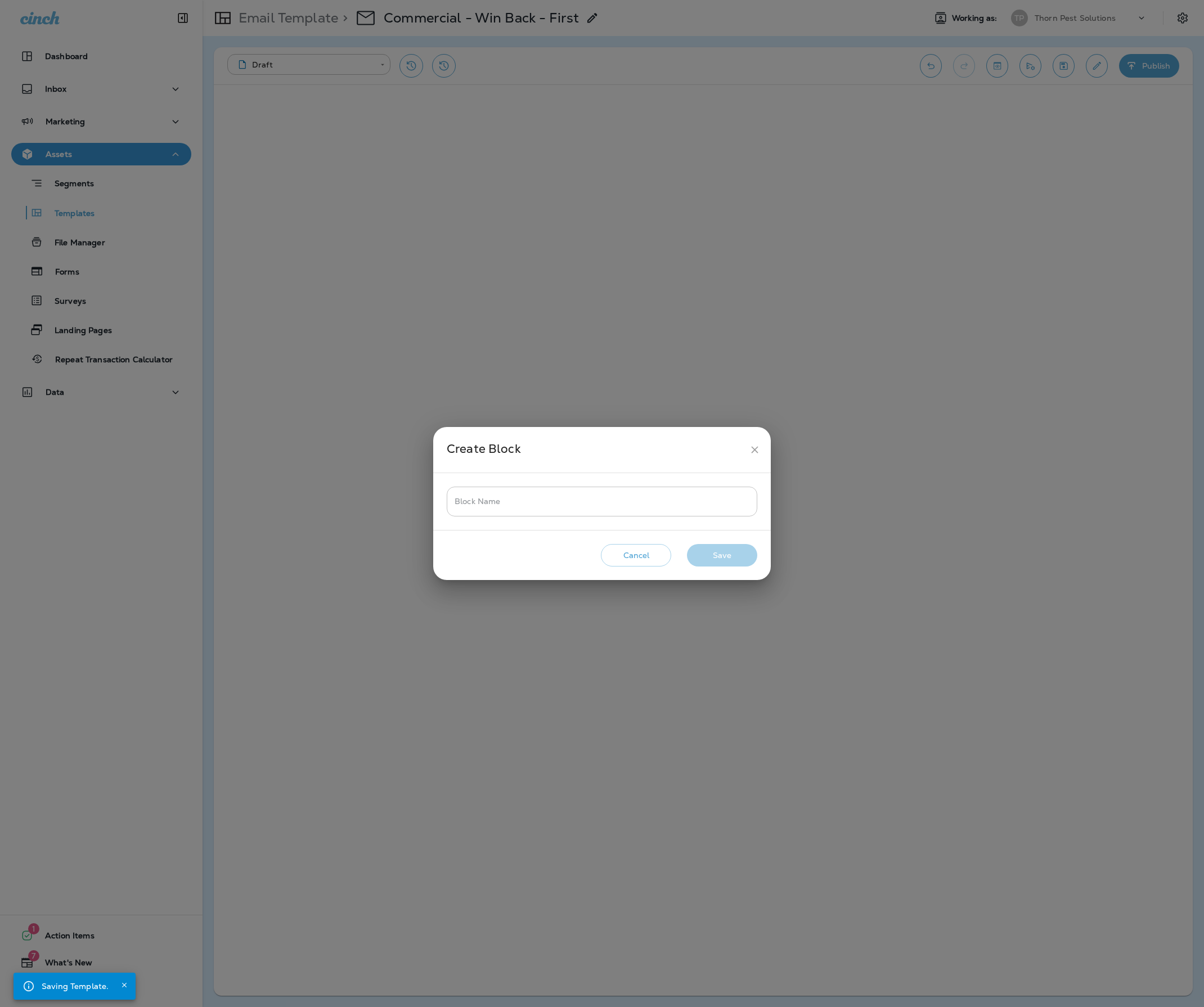
drag, startPoint x: 648, startPoint y: 510, endPoint x: 650, endPoint y: 503, distance: 7.3
click at [648, 509] on input "Block Name" at bounding box center [602, 501] width 310 height 30
type input "*"
type input "**********"
click at [723, 556] on button "Save" at bounding box center [722, 556] width 70 height 23
